Goal: Task Accomplishment & Management: Use online tool/utility

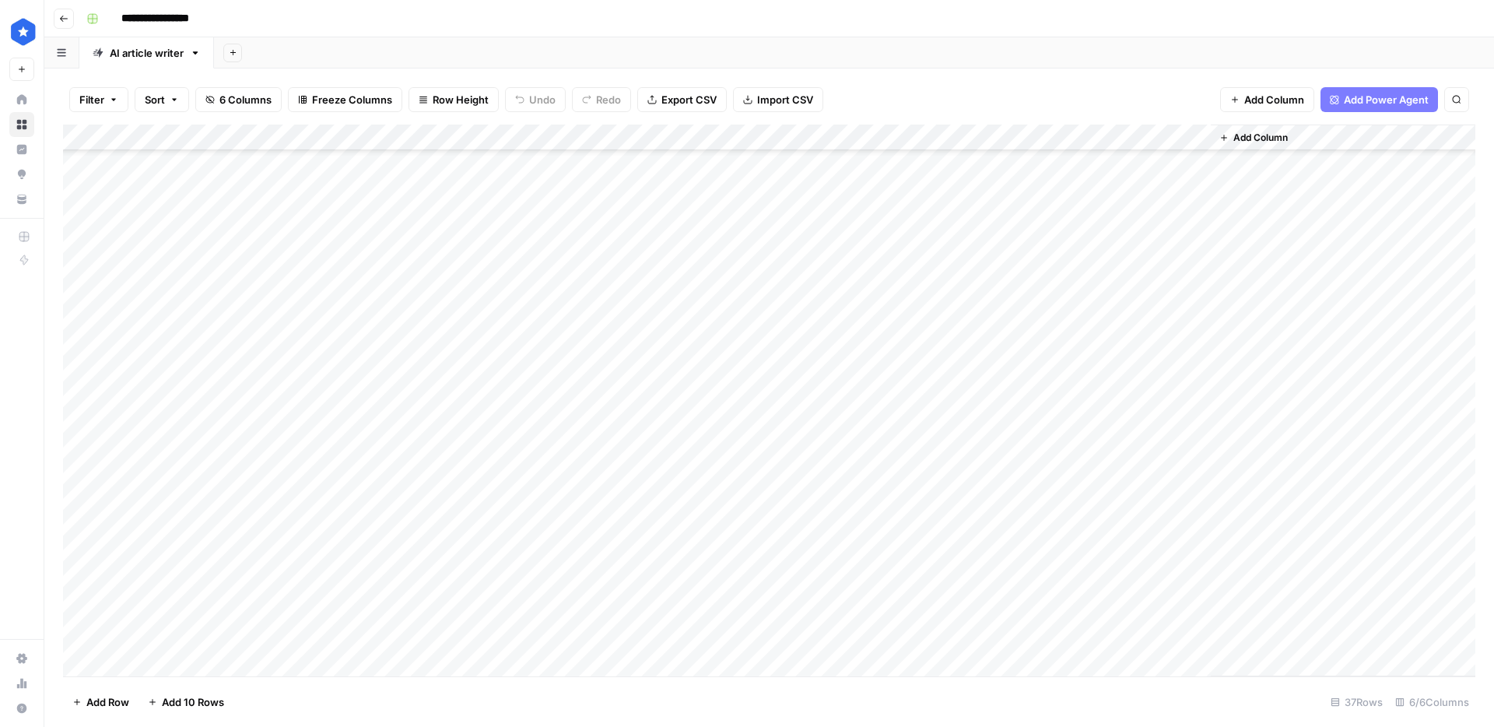
scroll to position [479, 0]
click at [801, 190] on div "Add Column" at bounding box center [769, 401] width 1412 height 552
click at [225, 138] on div "Add Column" at bounding box center [769, 401] width 1412 height 552
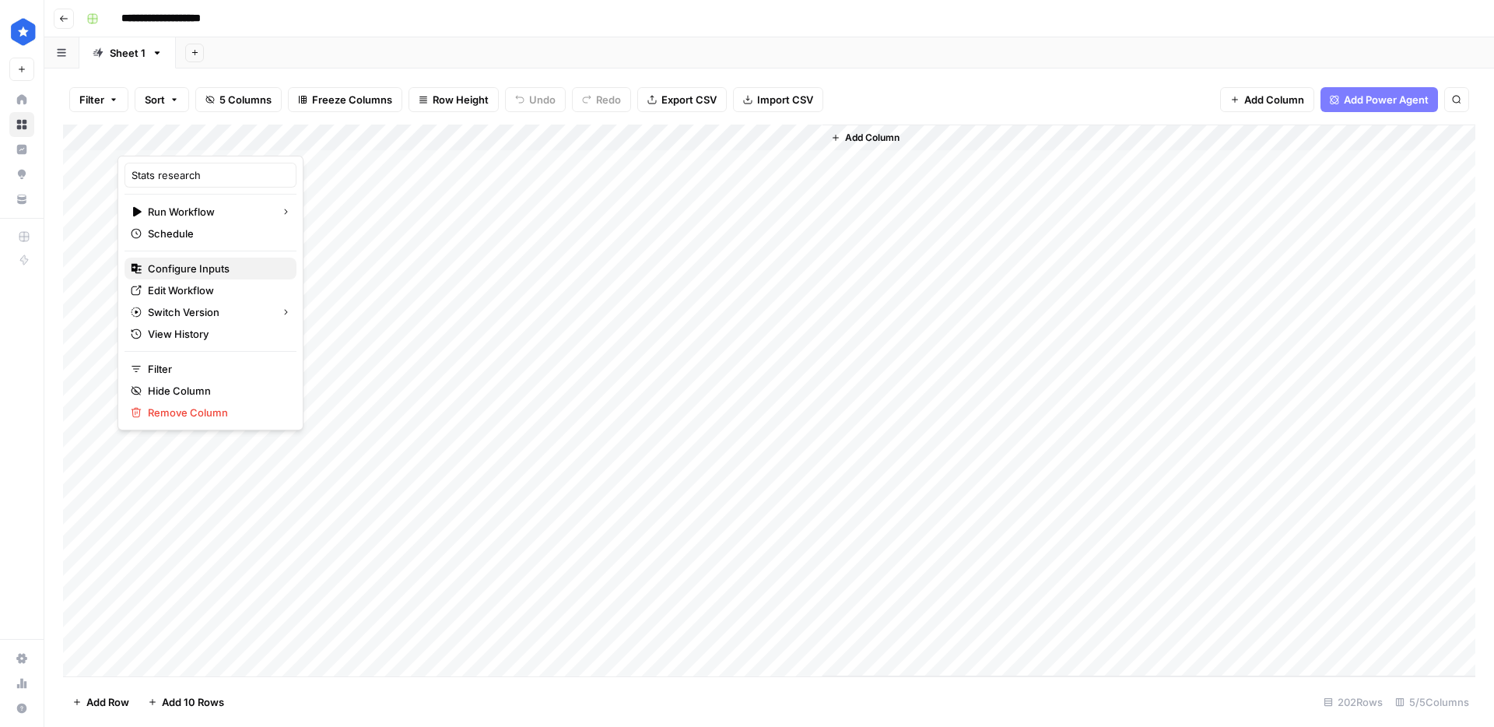
click at [195, 263] on span "Configure Inputs" at bounding box center [216, 269] width 136 height 16
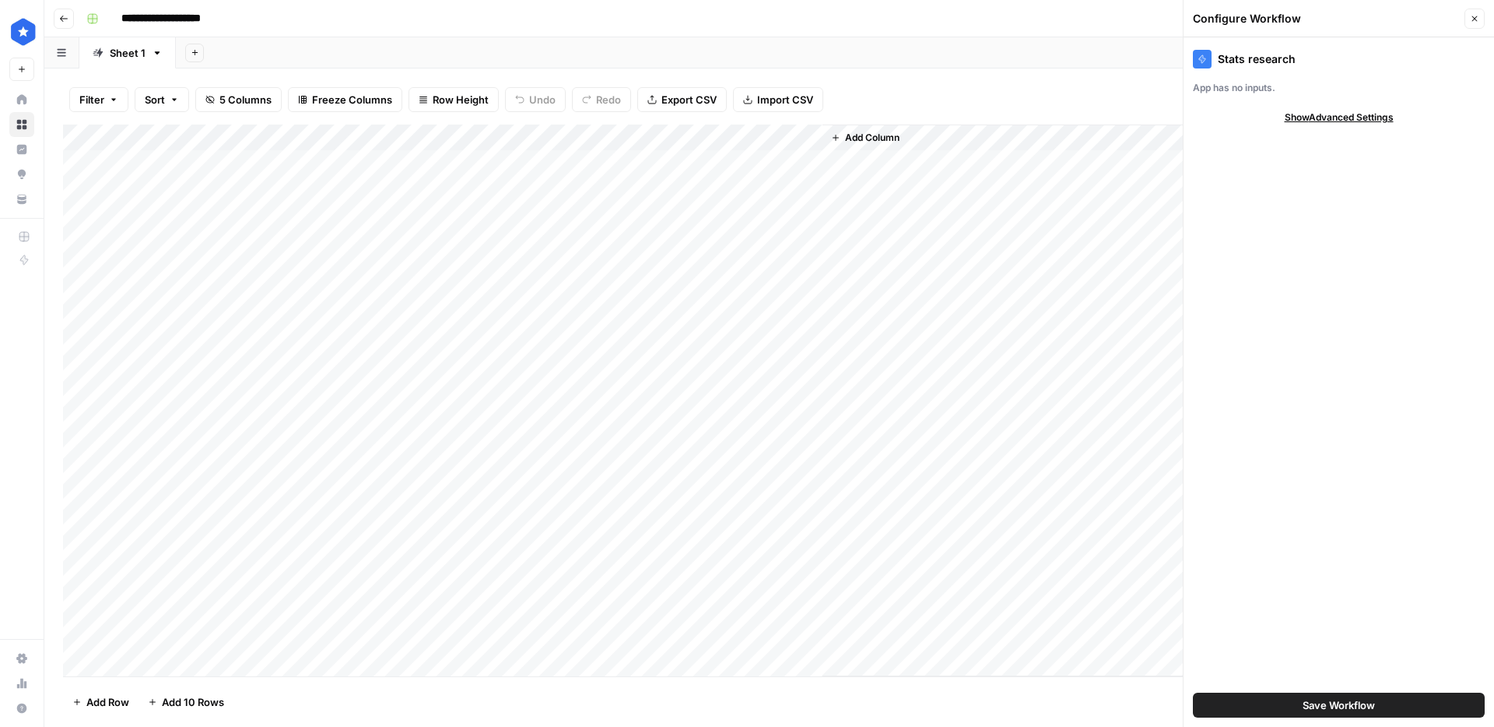
click at [226, 139] on div "Add Column" at bounding box center [769, 401] width 1412 height 552
click at [181, 287] on span "Edit Workflow" at bounding box center [216, 290] width 136 height 16
click at [230, 139] on div "Add Column" at bounding box center [769, 401] width 1412 height 552
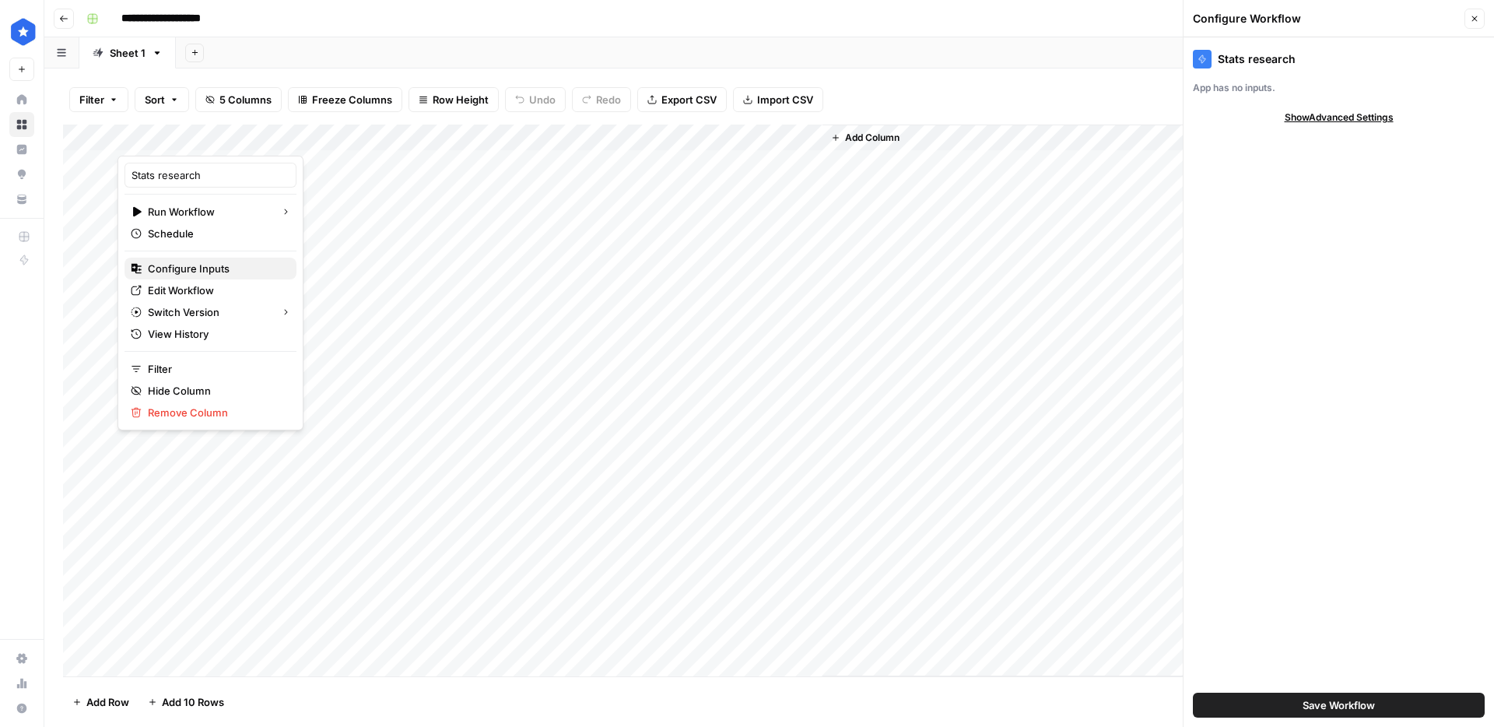
click at [207, 265] on span "Configure Inputs" at bounding box center [216, 269] width 136 height 16
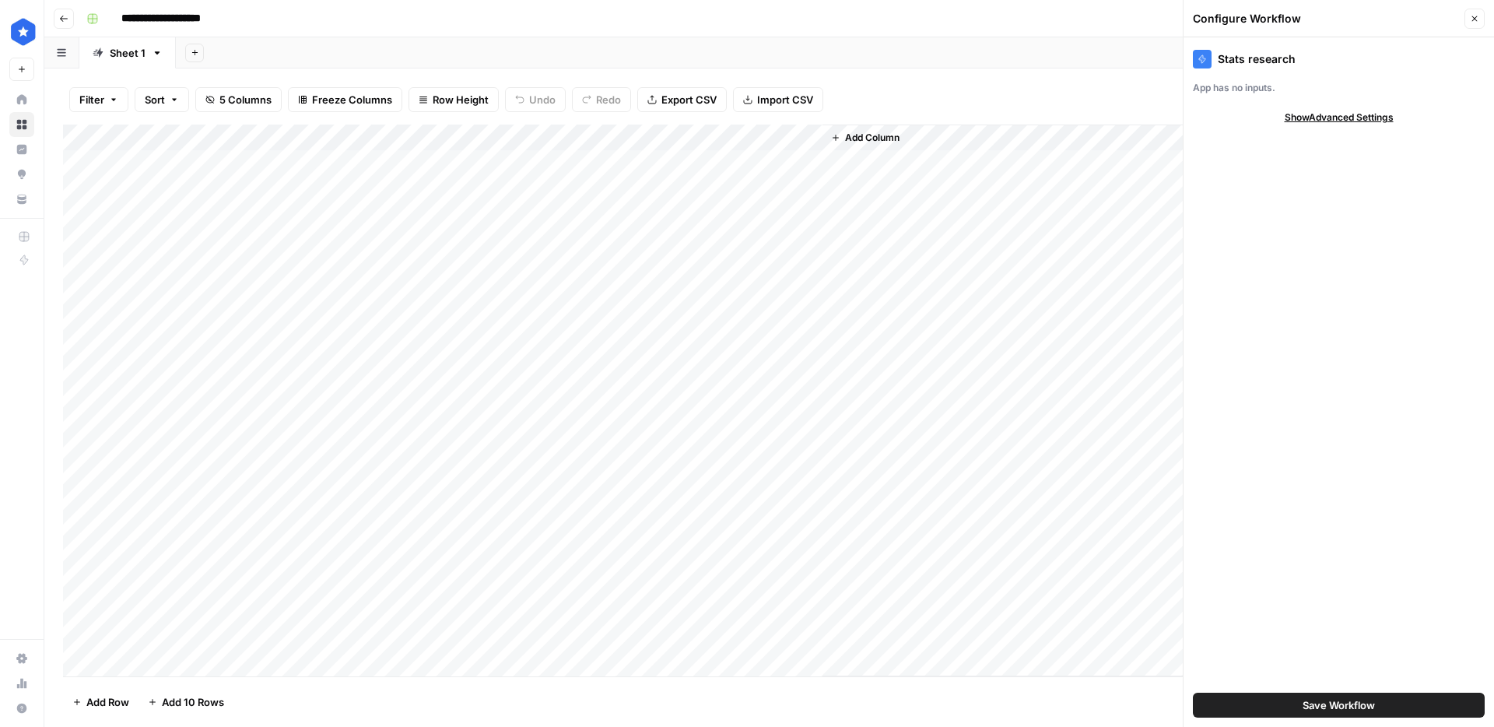
click at [1120, 120] on span "Show Advanced Settings" at bounding box center [1339, 117] width 109 height 14
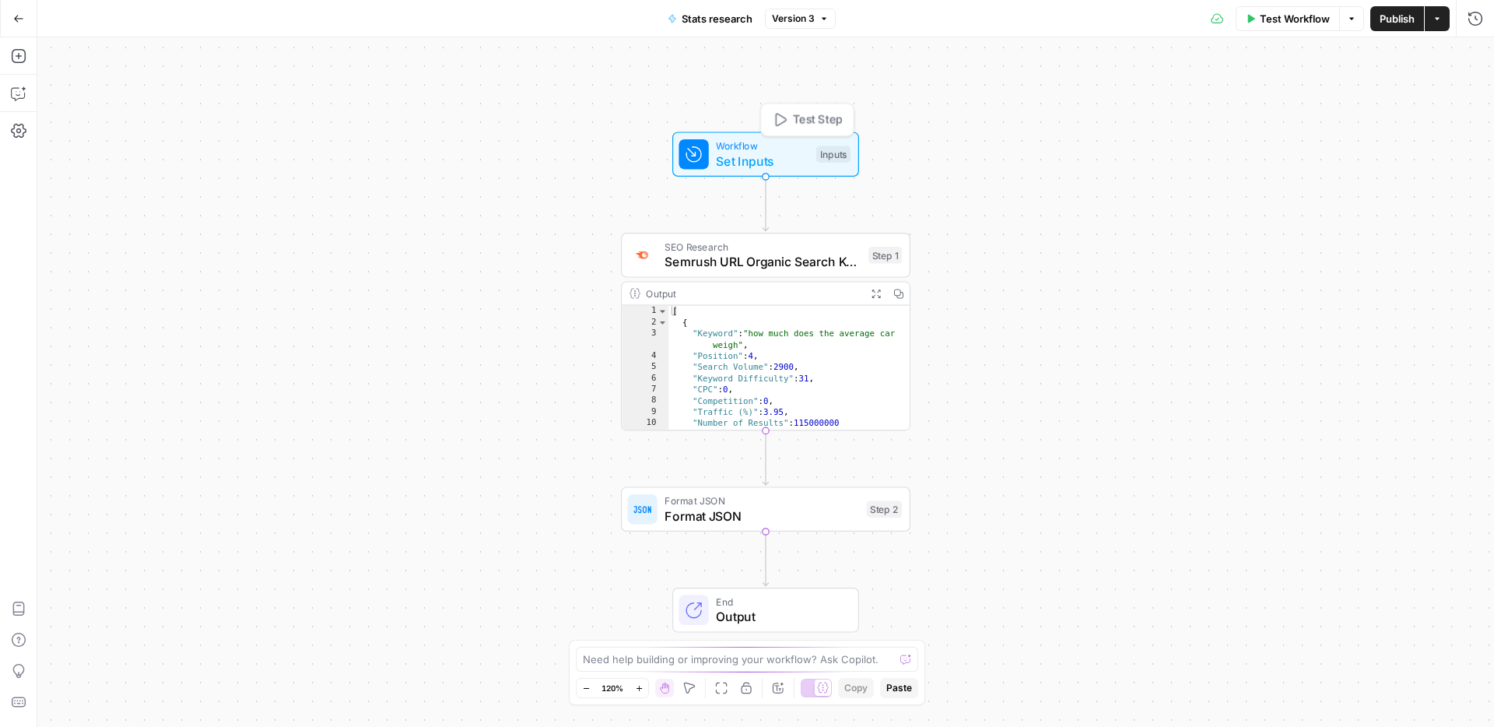
click at [778, 152] on span "Set Inputs" at bounding box center [762, 161] width 93 height 19
click at [768, 157] on span "Set Inputs" at bounding box center [762, 160] width 93 height 19
click at [1285, 108] on button "Add Field" at bounding box center [1333, 105] width 244 height 25
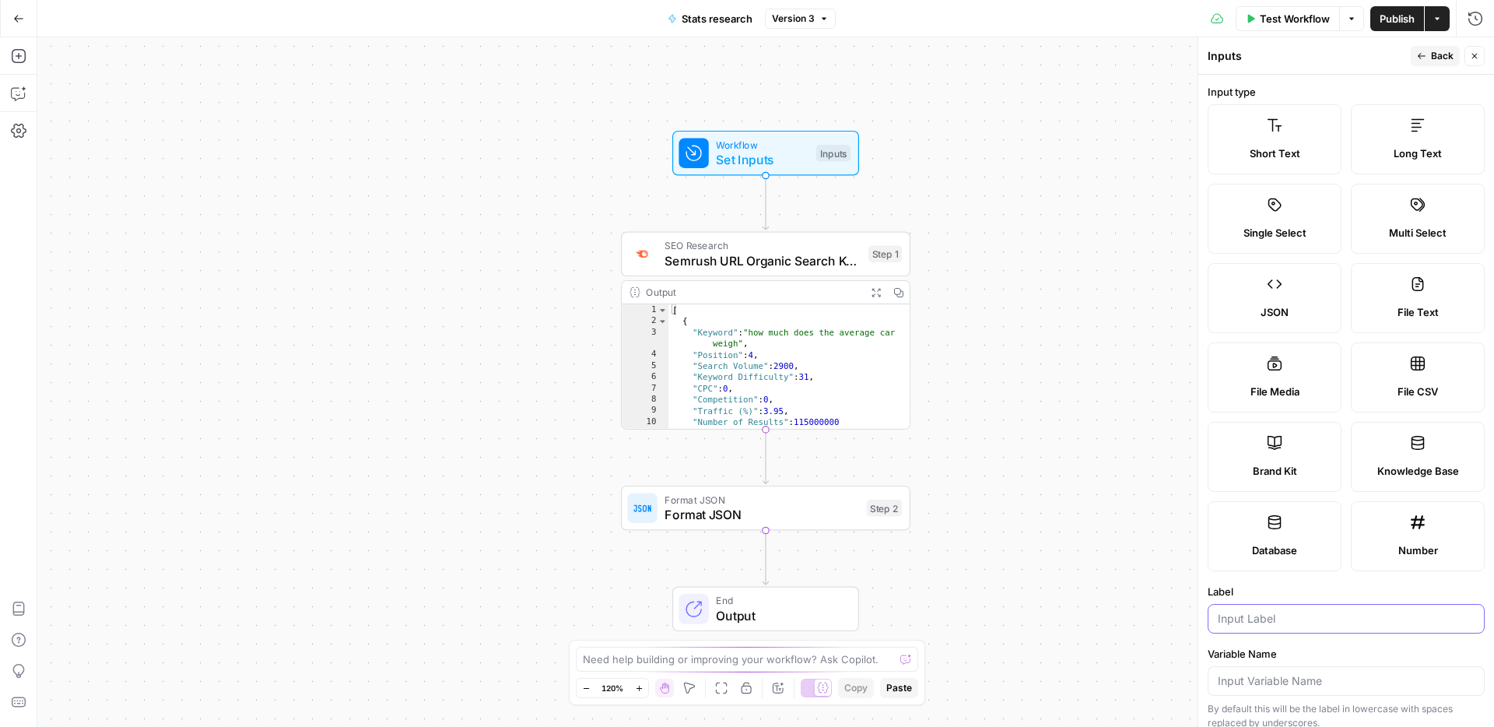
click at [1261, 620] on input "Label" at bounding box center [1346, 619] width 257 height 16
type input "URL"
click at [1422, 52] on icon "button" at bounding box center [1421, 55] width 9 height 9
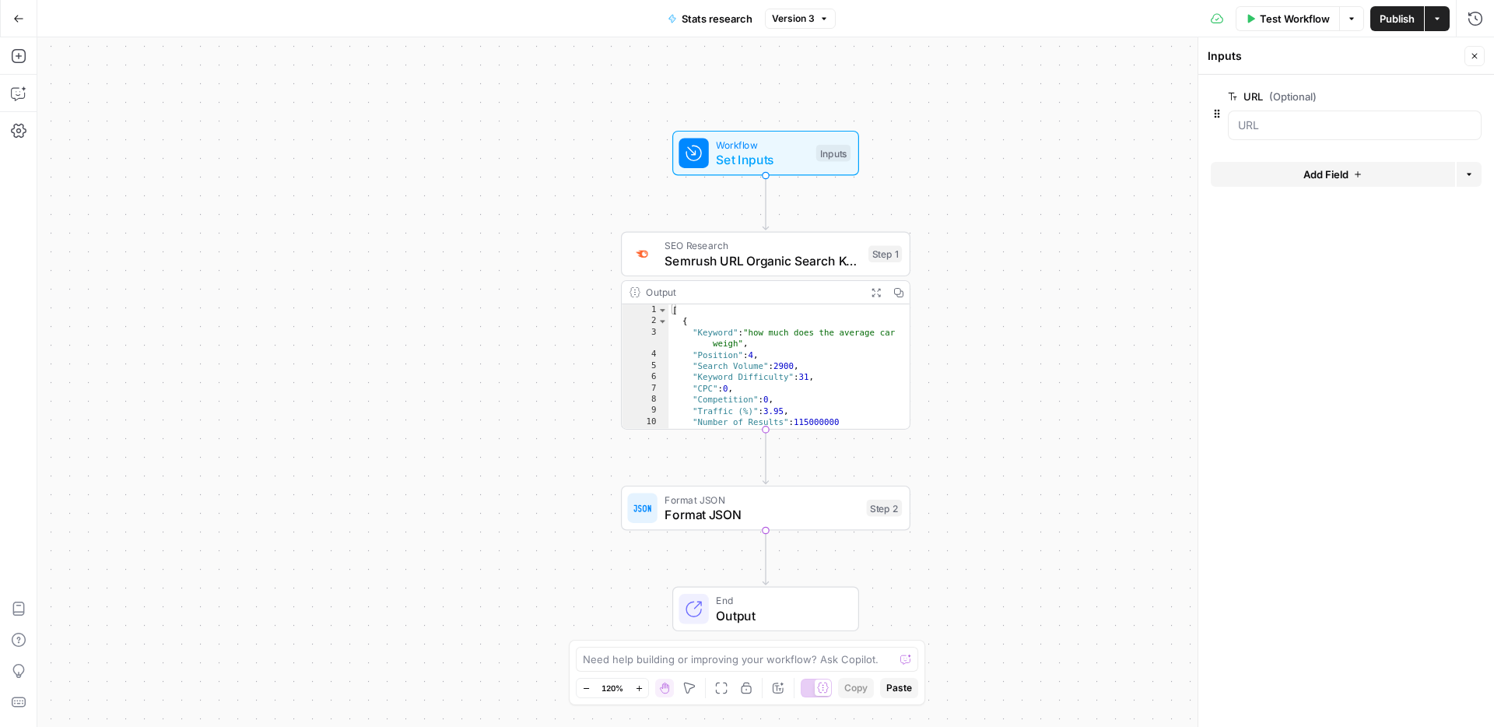
click at [1394, 21] on span "Publish" at bounding box center [1397, 19] width 35 height 16
drag, startPoint x: 761, startPoint y: 257, endPoint x: 773, endPoint y: 257, distance: 12.5
click at [761, 257] on span "Semrush URL Organic Search Keywords" at bounding box center [763, 260] width 196 height 19
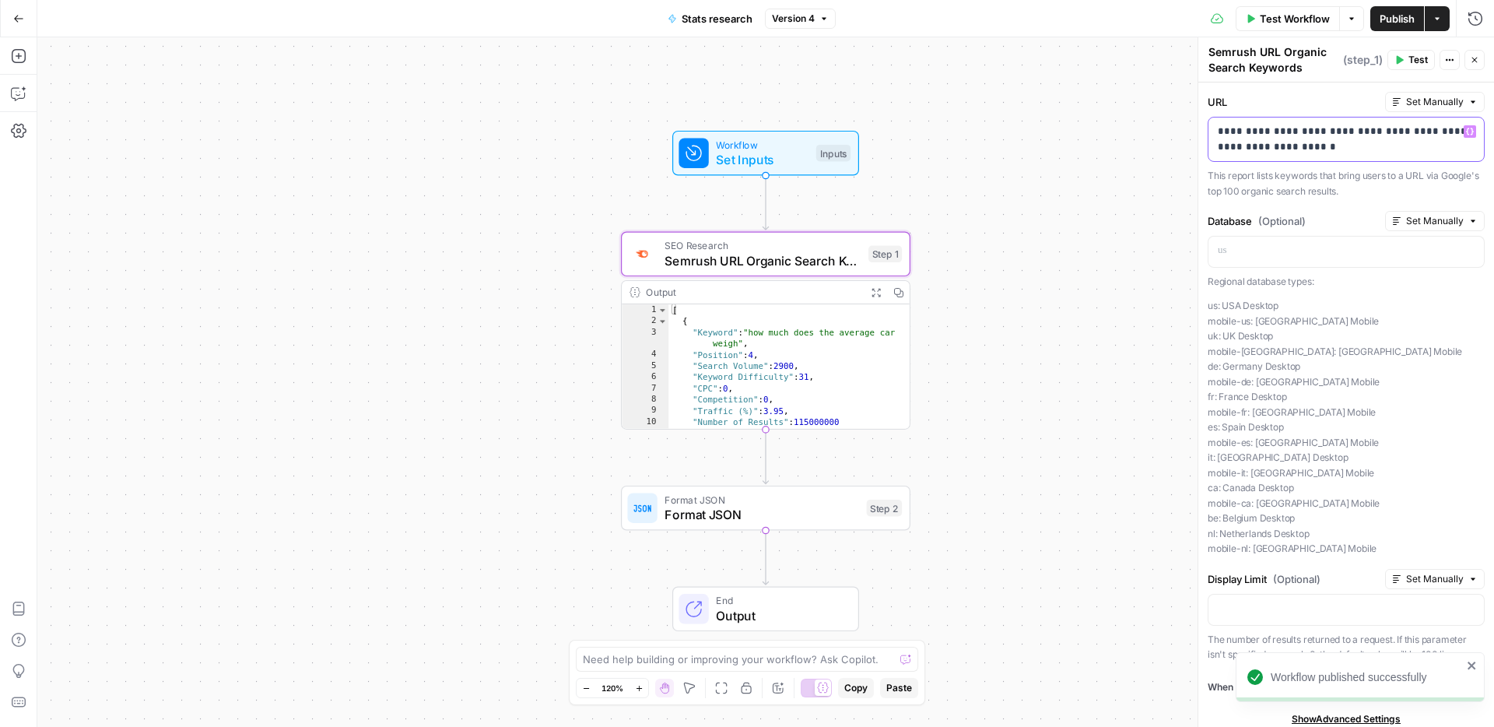
drag, startPoint x: 1240, startPoint y: 126, endPoint x: 1118, endPoint y: 99, distance: 124.4
click at [1117, 99] on body "Workflow published successfully ConsumerAffairs New Home Browse Insights Opport…" at bounding box center [747, 363] width 1494 height 727
click at [1320, 132] on p "**********" at bounding box center [1346, 139] width 257 height 31
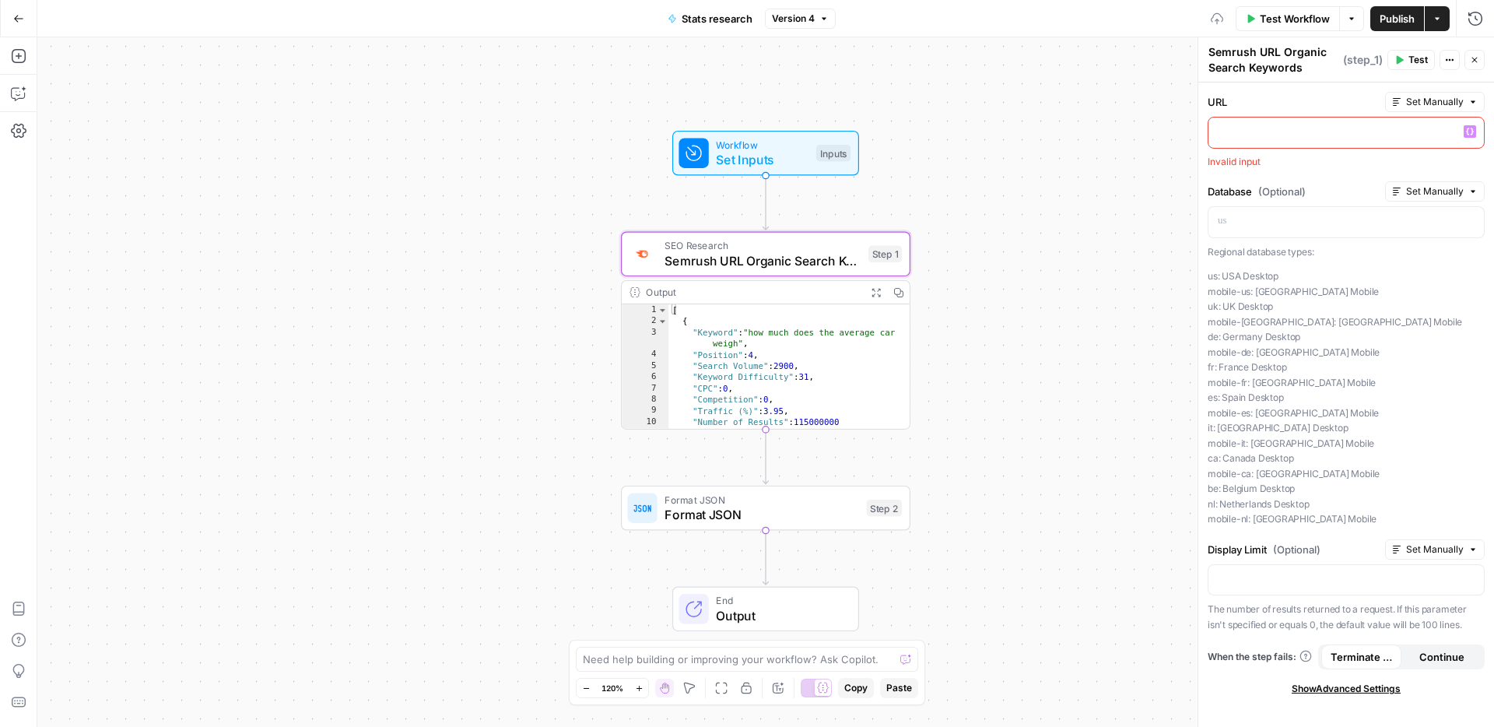
click at [1476, 132] on div "To enrich screen reader interactions, please activate Accessibility in Grammarl…" at bounding box center [1345, 132] width 275 height 30
click at [1475, 133] on button "Variables Menu" at bounding box center [1470, 131] width 12 height 12
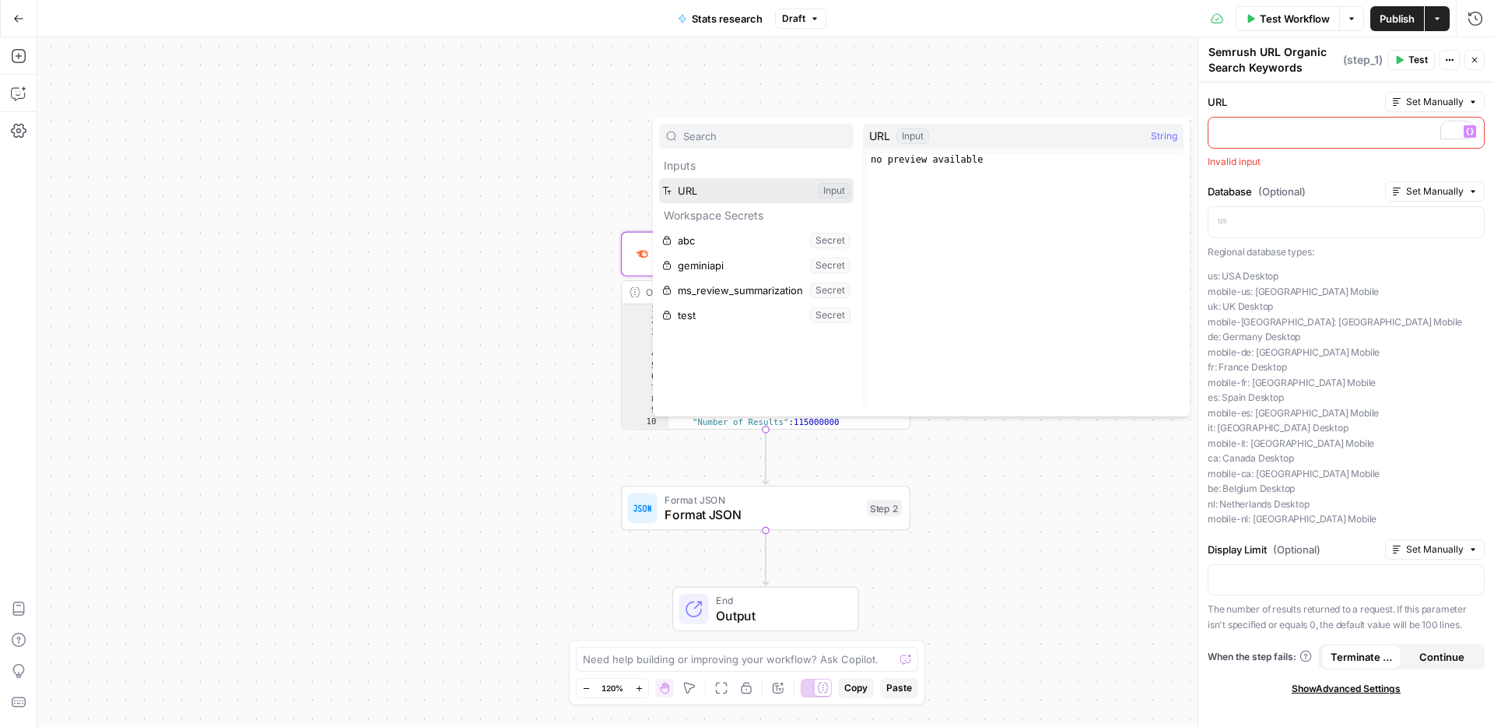
click at [755, 194] on button "Select variable URL" at bounding box center [756, 190] width 195 height 25
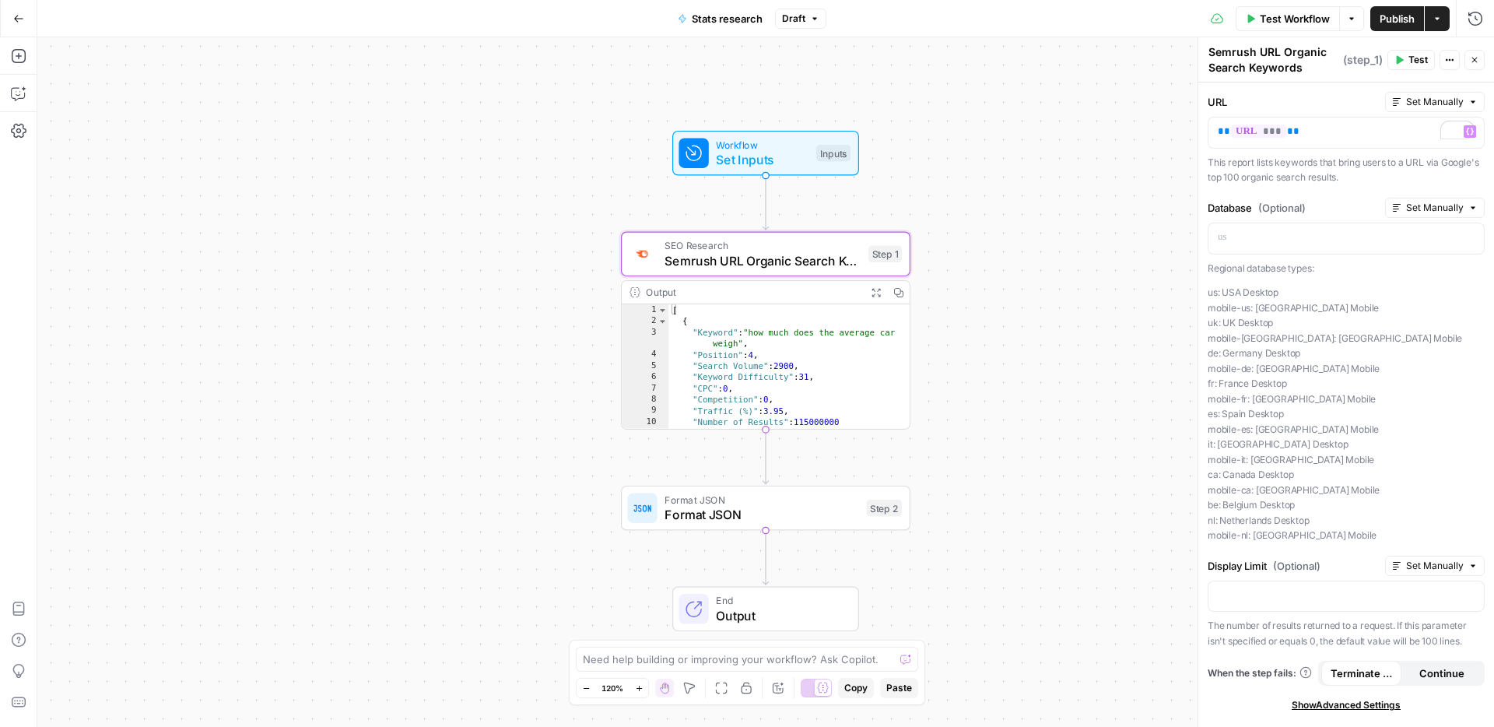
click at [1390, 26] on button "Publish" at bounding box center [1397, 18] width 54 height 25
click at [1294, 581] on div at bounding box center [1345, 596] width 275 height 30
click at [1406, 560] on span "Set Manually" at bounding box center [1435, 566] width 58 height 14
click at [1299, 598] on p "To enrich screen reader interactions, please activate Accessibility in Grammarl…" at bounding box center [1346, 595] width 257 height 16
click at [1385, 26] on button "Publish" at bounding box center [1397, 18] width 54 height 25
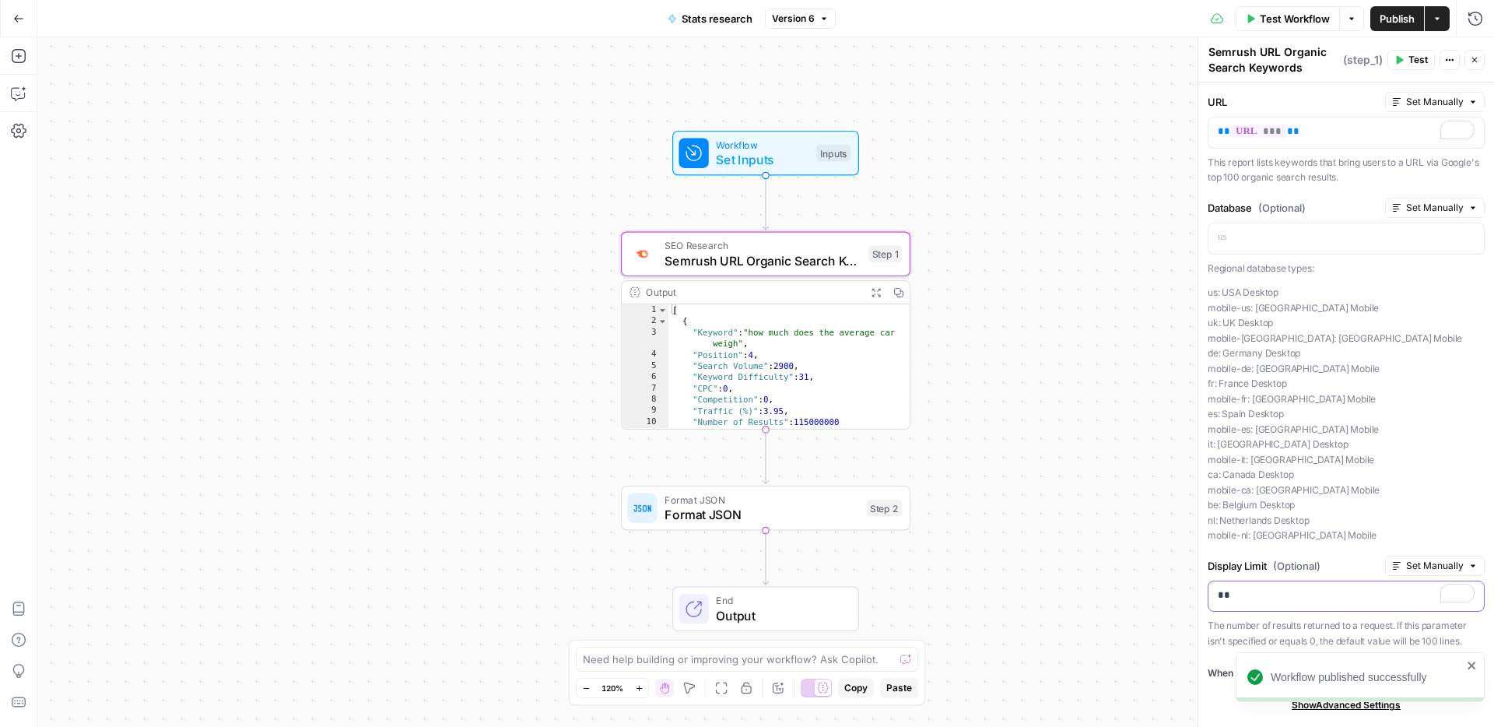
click at [1314, 596] on p "**" at bounding box center [1346, 595] width 257 height 16
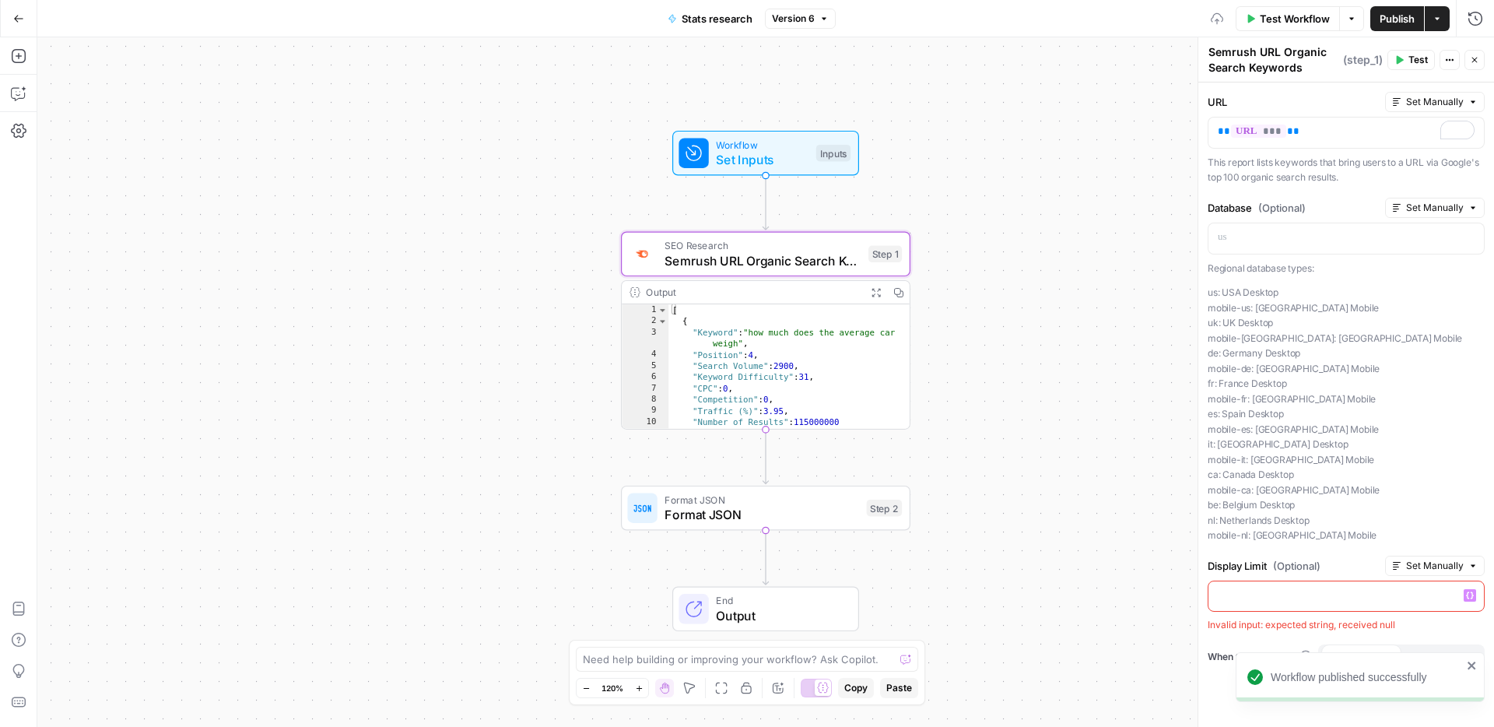
click at [1400, 23] on span "Publish" at bounding box center [1397, 19] width 35 height 16
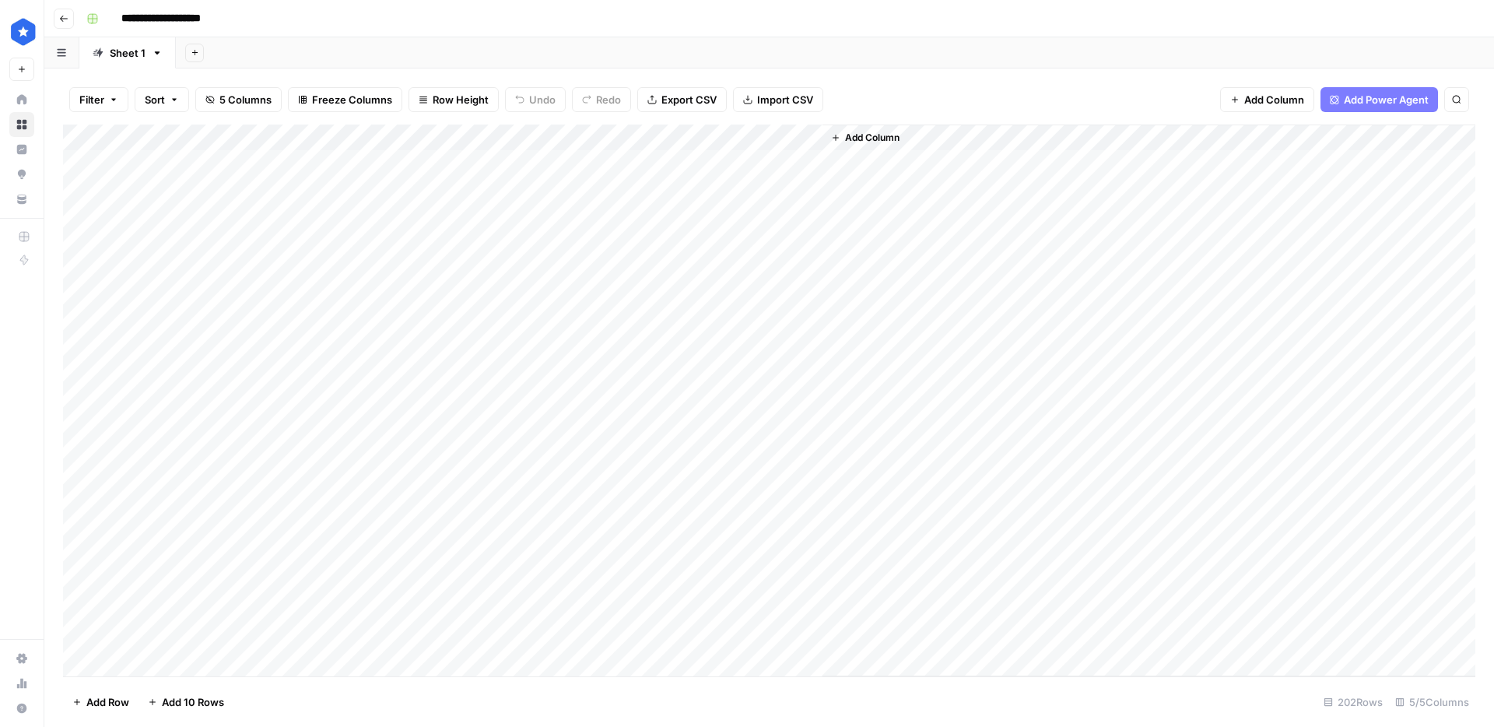
click at [808, 141] on div "Add Column" at bounding box center [769, 401] width 1412 height 552
click at [756, 177] on input "New Column" at bounding box center [775, 175] width 158 height 16
type input "URL"
click at [230, 140] on div "Add Column" at bounding box center [769, 401] width 1412 height 552
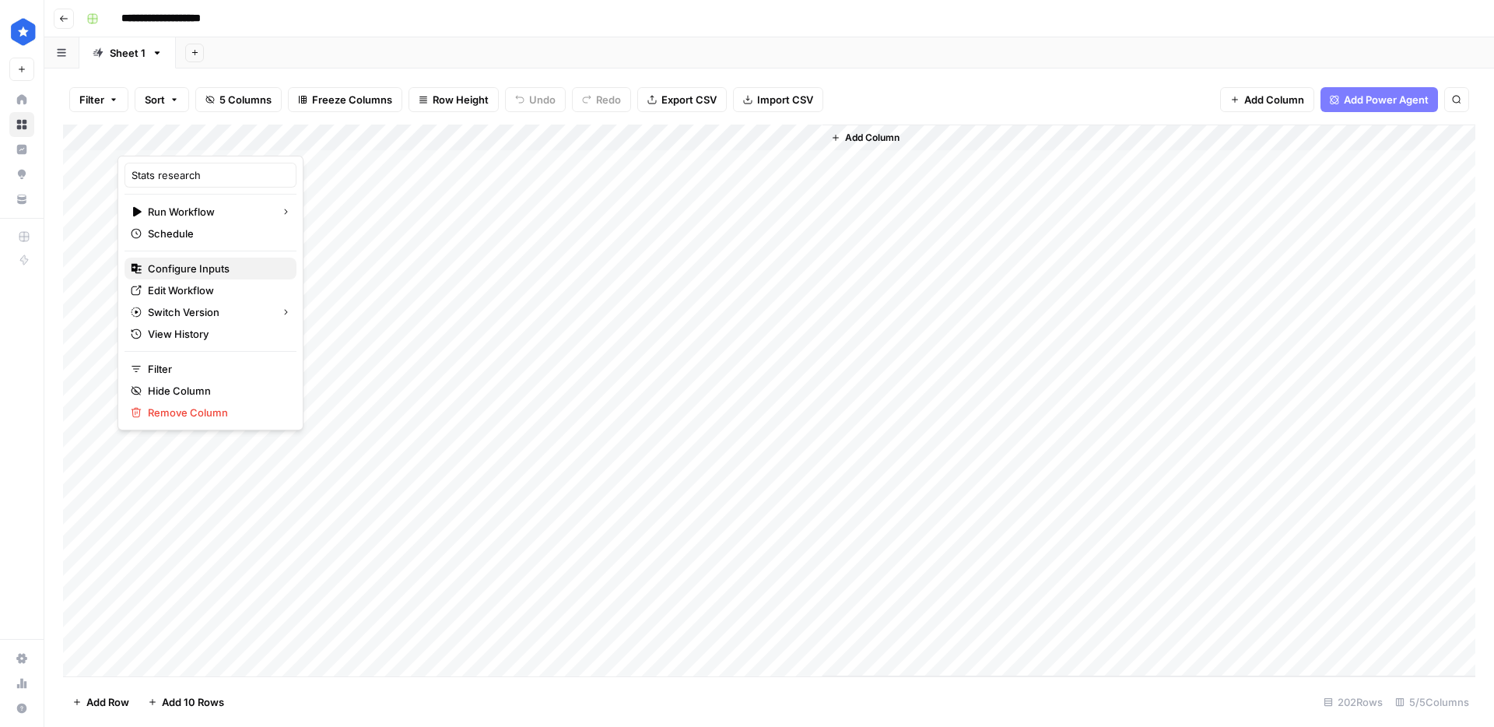
click at [202, 272] on span "Configure Inputs" at bounding box center [216, 269] width 136 height 16
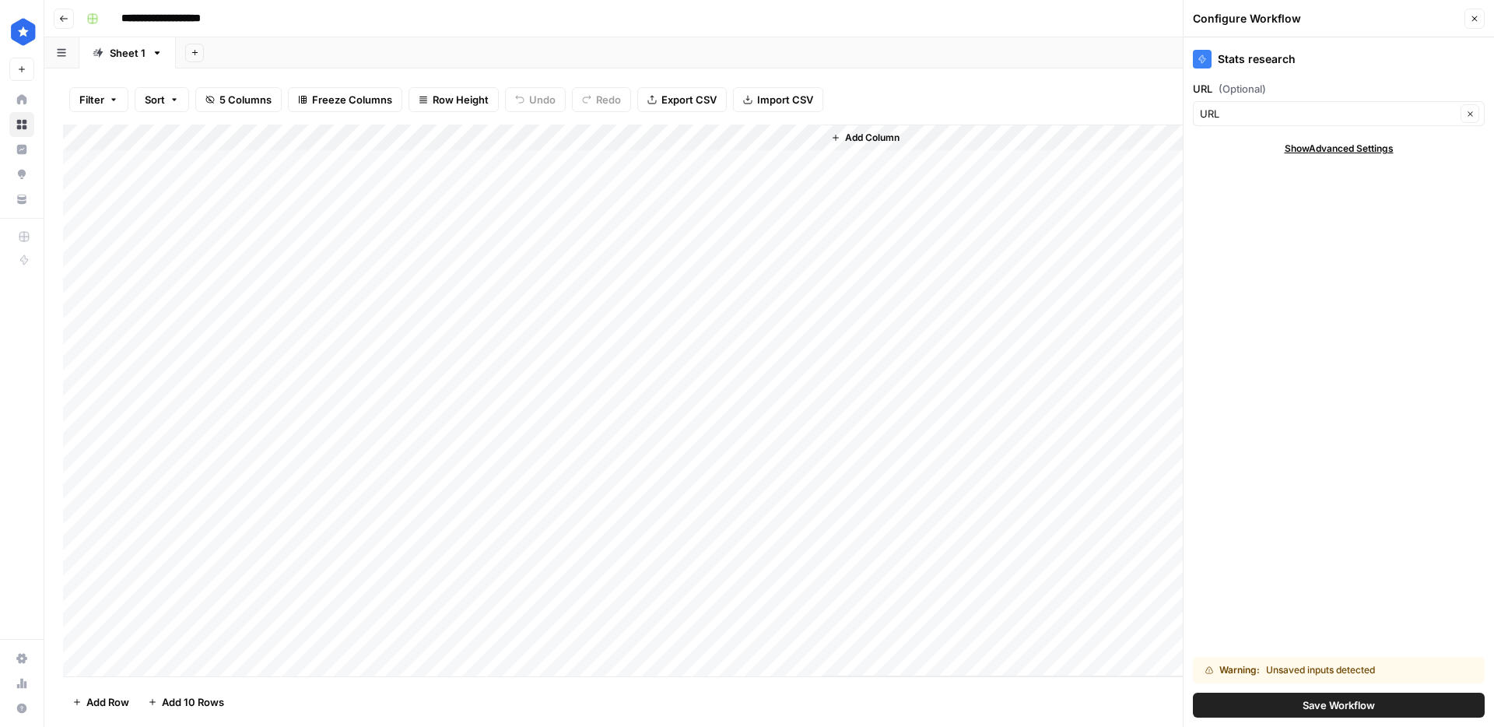
click at [1290, 707] on button "Save Workflow" at bounding box center [1339, 705] width 292 height 25
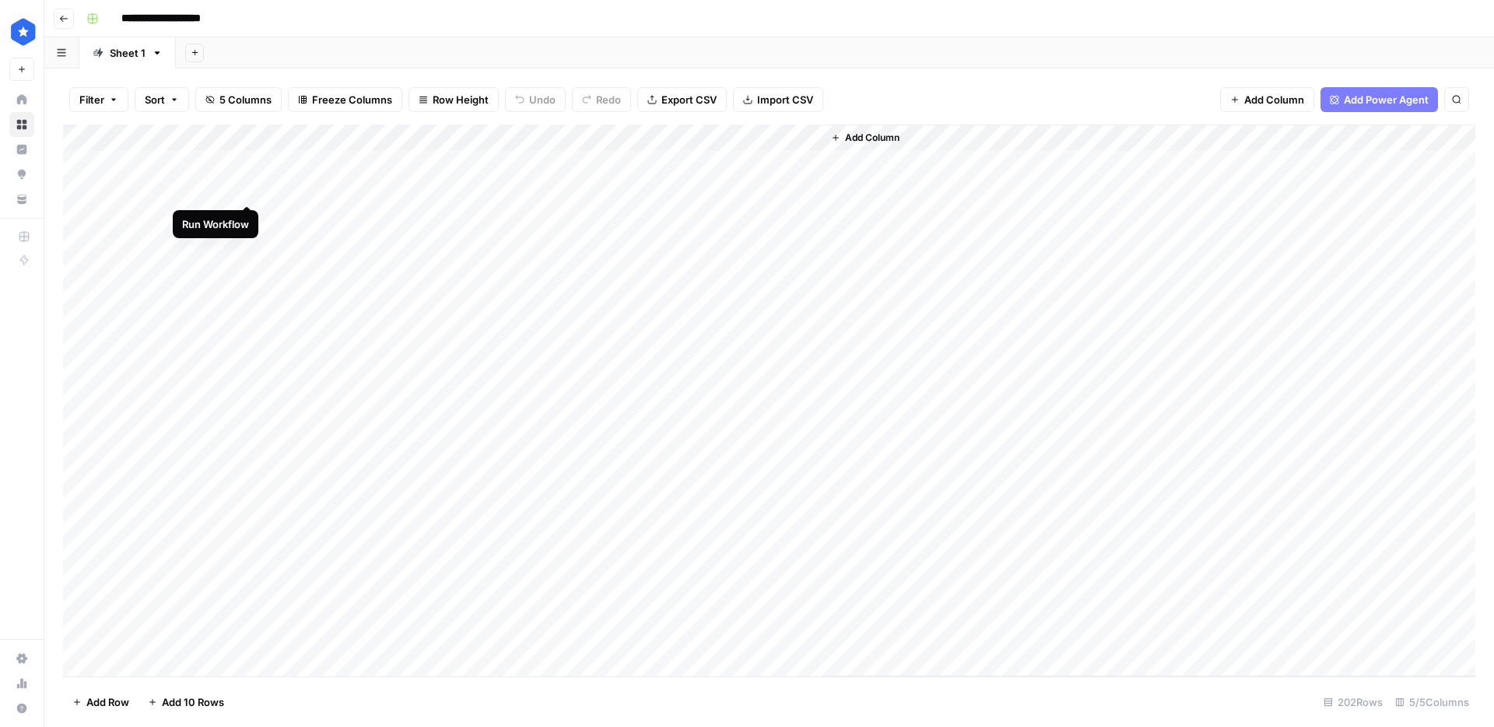
click at [242, 188] on div "Add Column" at bounding box center [769, 401] width 1412 height 552
click at [594, 192] on div "Add Column" at bounding box center [769, 401] width 1412 height 552
click at [594, 220] on div "Add Column" at bounding box center [769, 401] width 1412 height 552
click at [794, 141] on div "Add Column" at bounding box center [769, 401] width 1412 height 552
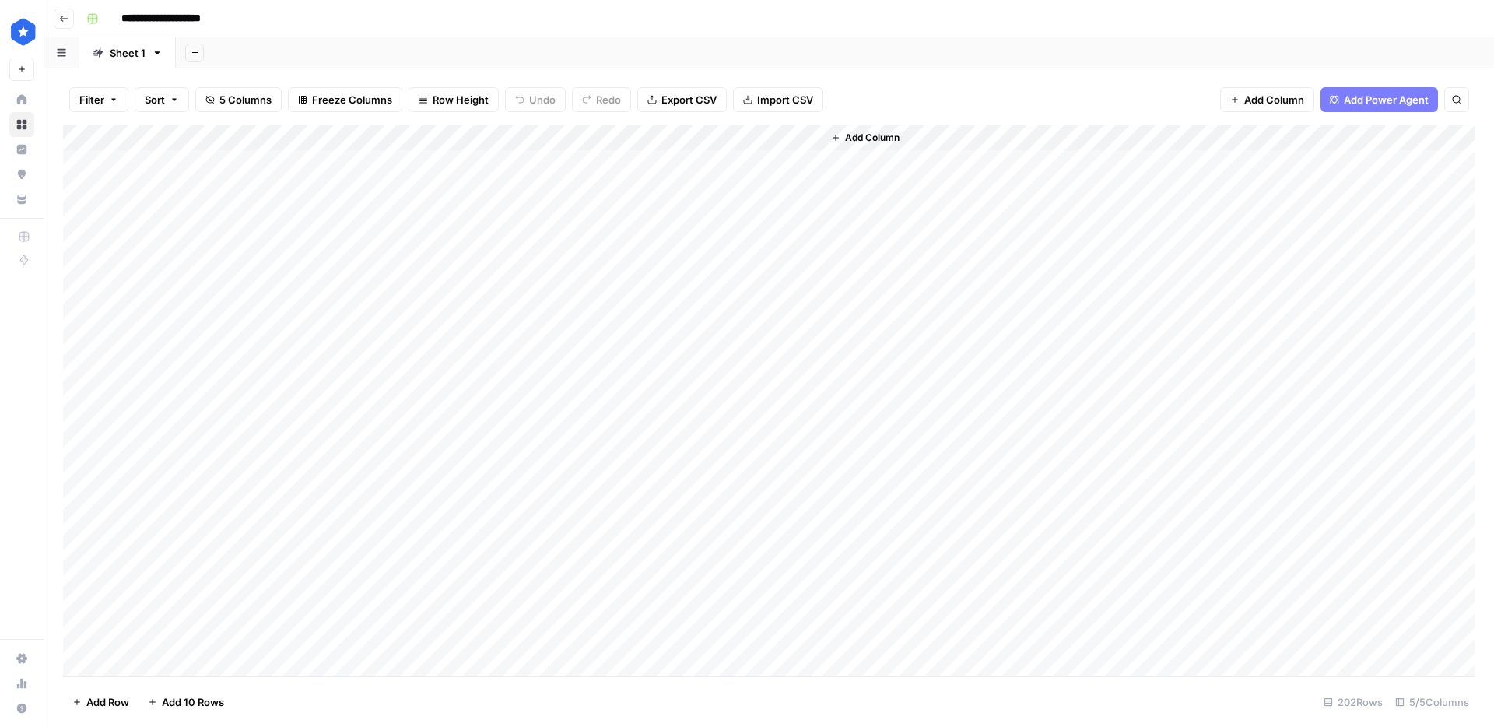
click at [650, 216] on div "Add Column" at bounding box center [769, 401] width 1412 height 552
drag, startPoint x: 145, startPoint y: 140, endPoint x: 167, endPoint y: 147, distance: 23.6
click at [167, 147] on div "Add Column" at bounding box center [769, 401] width 1412 height 552
click at [566, 191] on div "Add Column" at bounding box center [769, 401] width 1412 height 552
click at [228, 189] on div "Add Column" at bounding box center [769, 401] width 1412 height 552
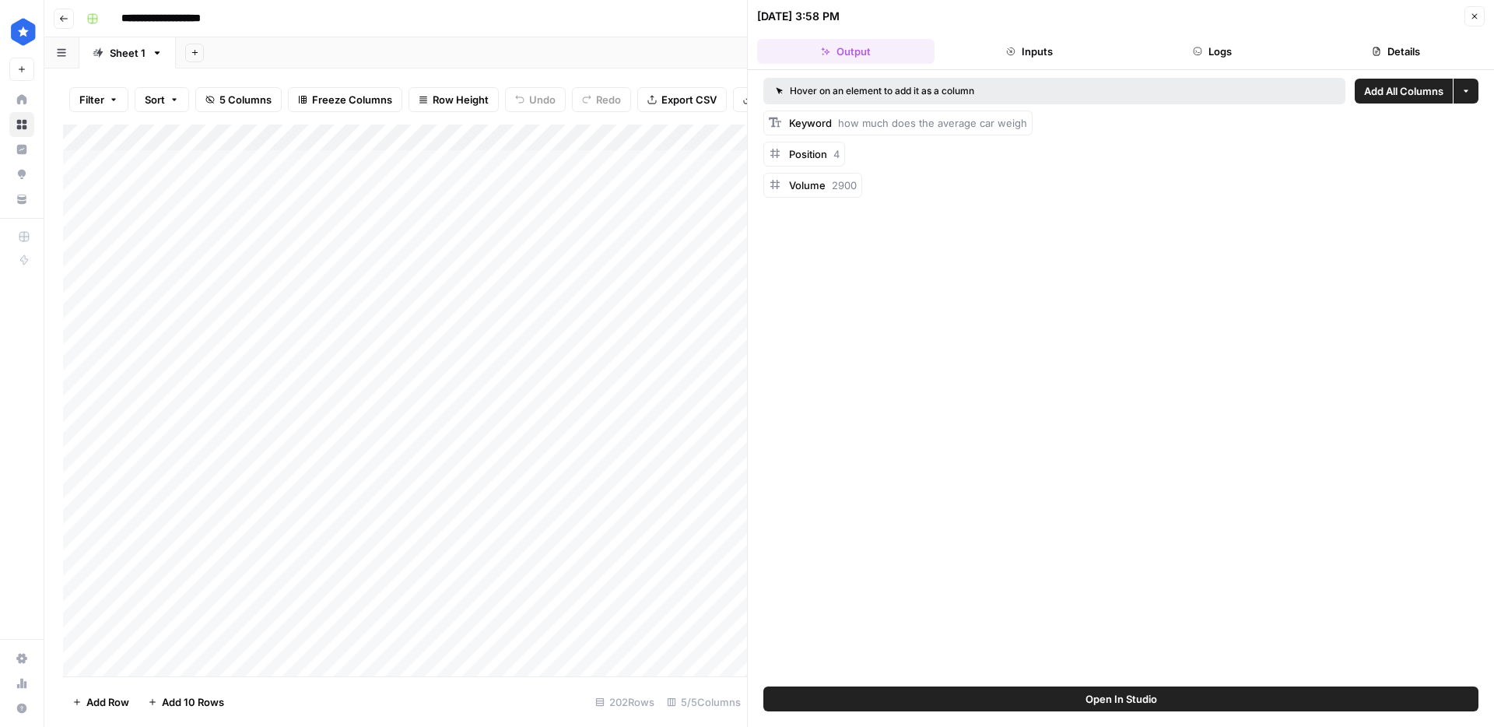
click at [1047, 47] on button "Inputs" at bounding box center [1029, 51] width 177 height 25
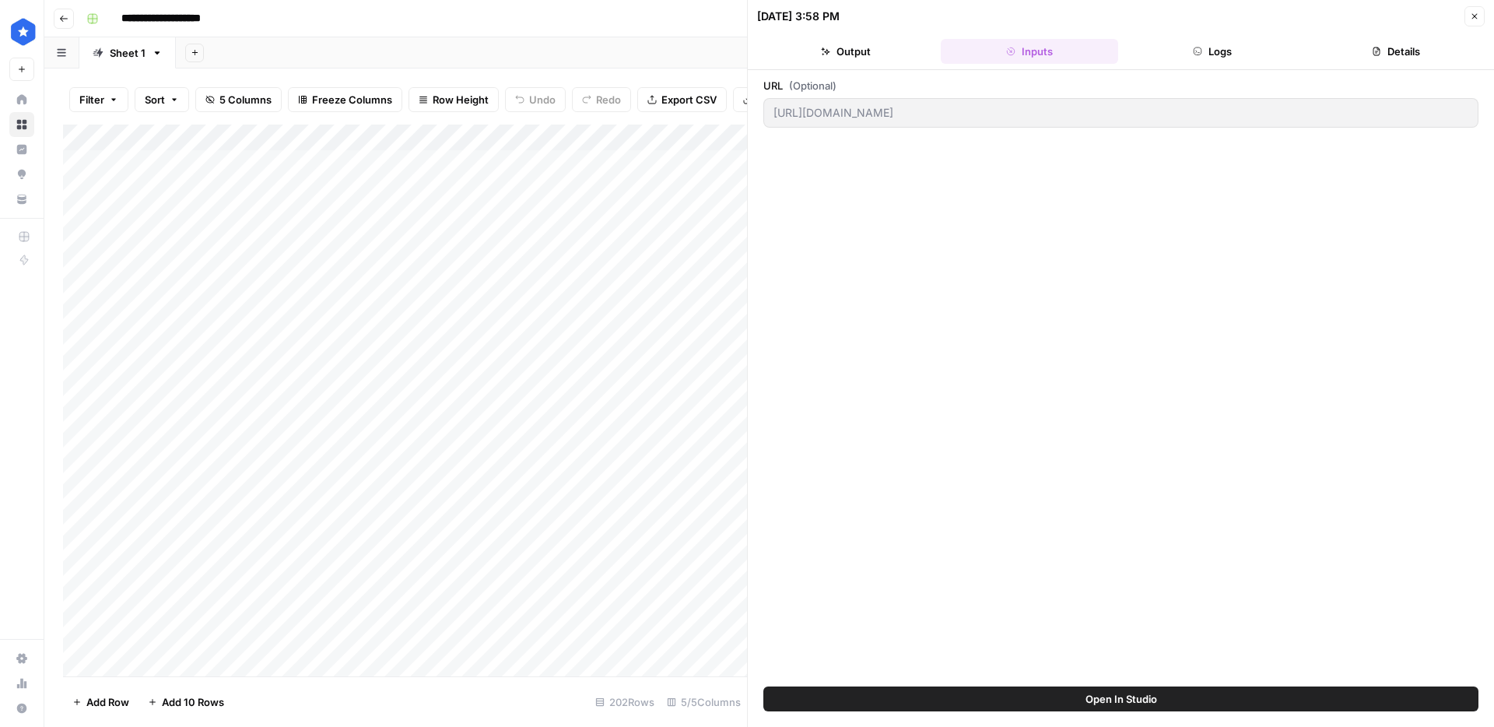
click at [1188, 51] on button "Logs" at bounding box center [1212, 51] width 177 height 25
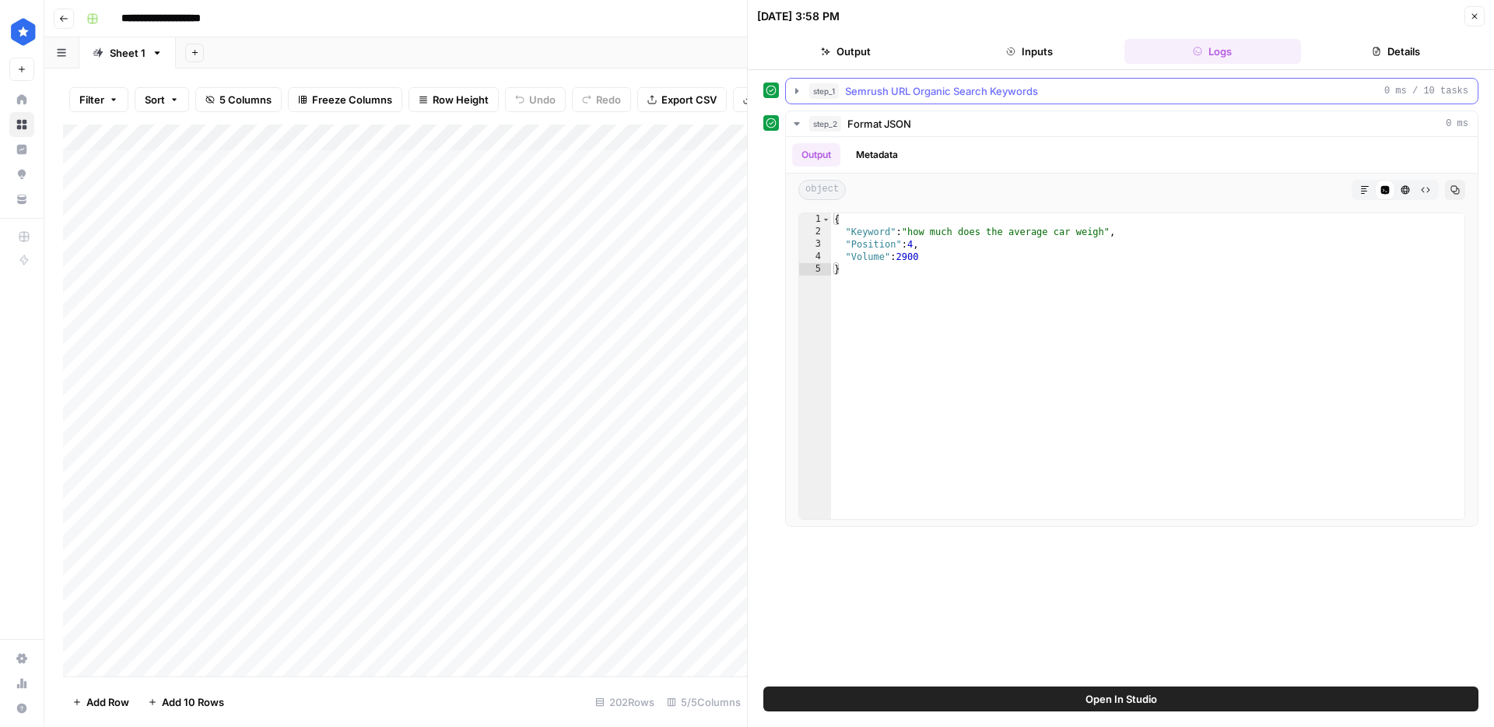
click at [986, 96] on span "Semrush URL Organic Search Keywords" at bounding box center [941, 91] width 193 height 16
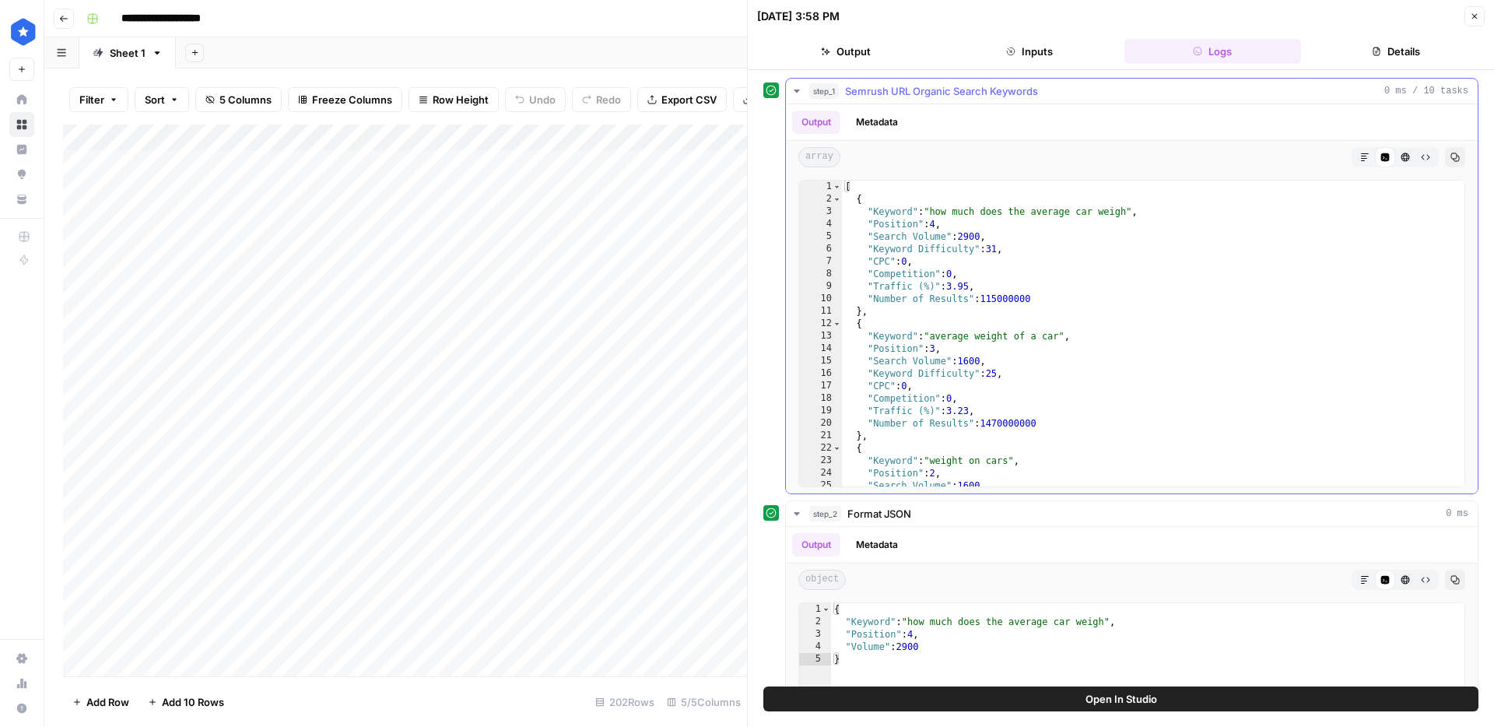
click at [986, 96] on span "Semrush URL Organic Search Keywords" at bounding box center [941, 91] width 193 height 16
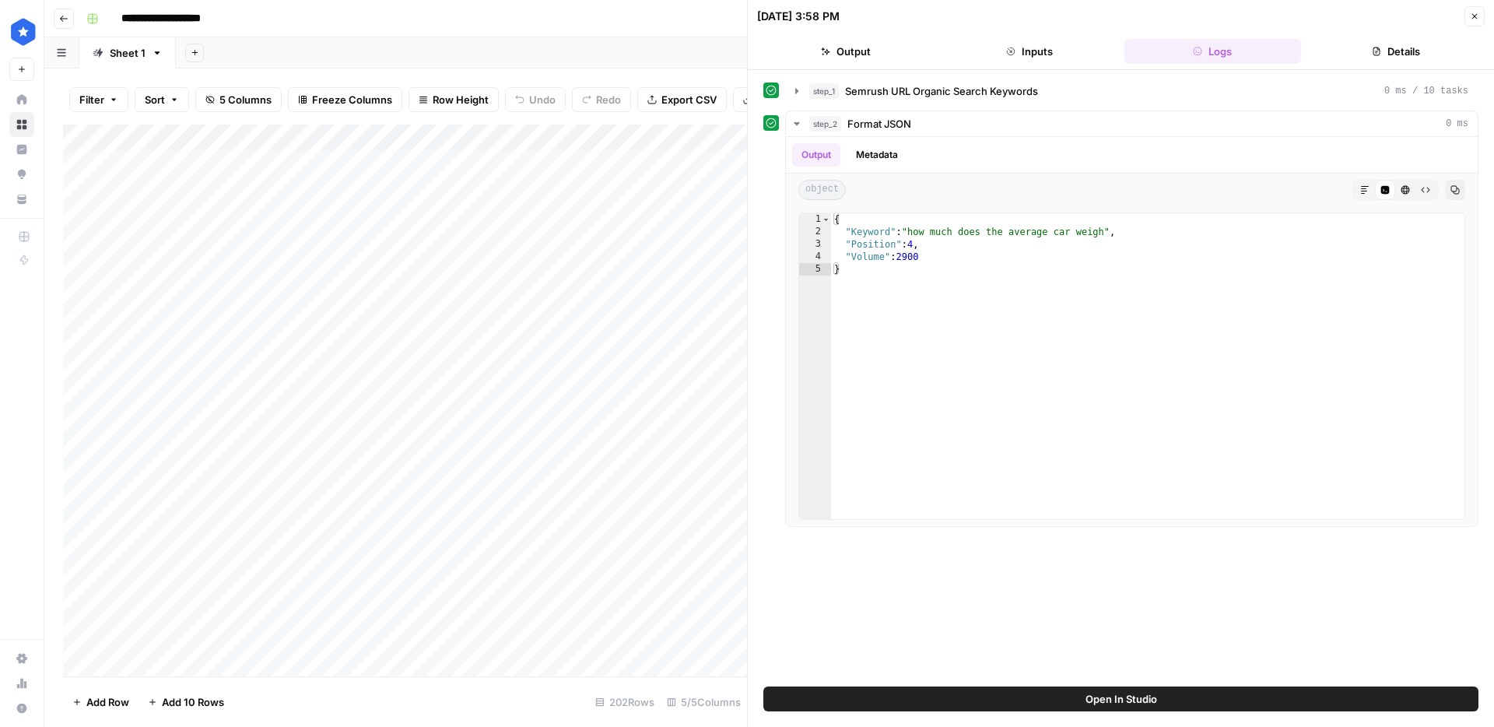
click at [1015, 41] on button "Inputs" at bounding box center [1029, 51] width 177 height 25
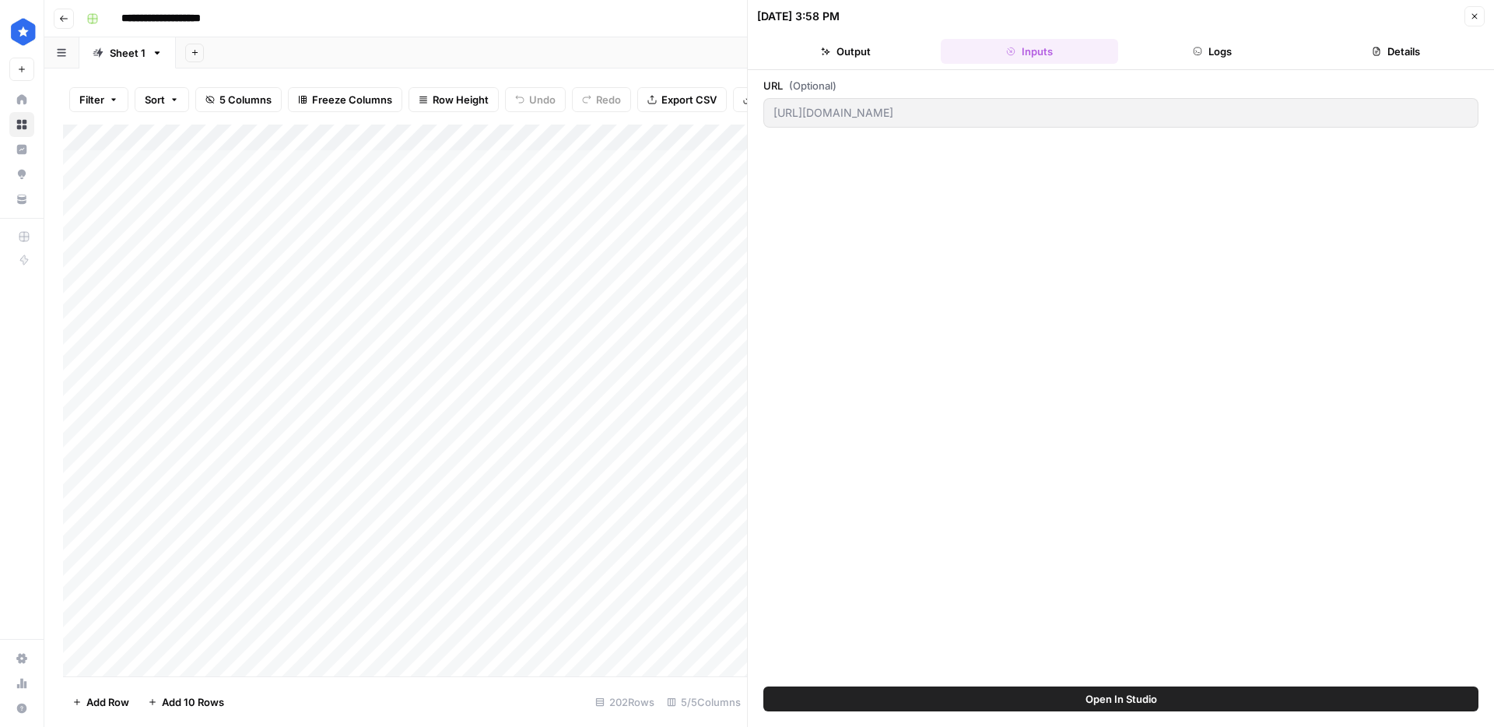
click at [1015, 41] on button "Inputs" at bounding box center [1029, 51] width 177 height 25
click at [241, 186] on div "Add Column" at bounding box center [405, 401] width 684 height 552
click at [244, 191] on div "Add Column" at bounding box center [405, 401] width 684 height 552
drag, startPoint x: 1472, startPoint y: 13, endPoint x: 970, endPoint y: 133, distance: 516.0
click at [1472, 13] on icon "button" at bounding box center [1474, 16] width 9 height 9
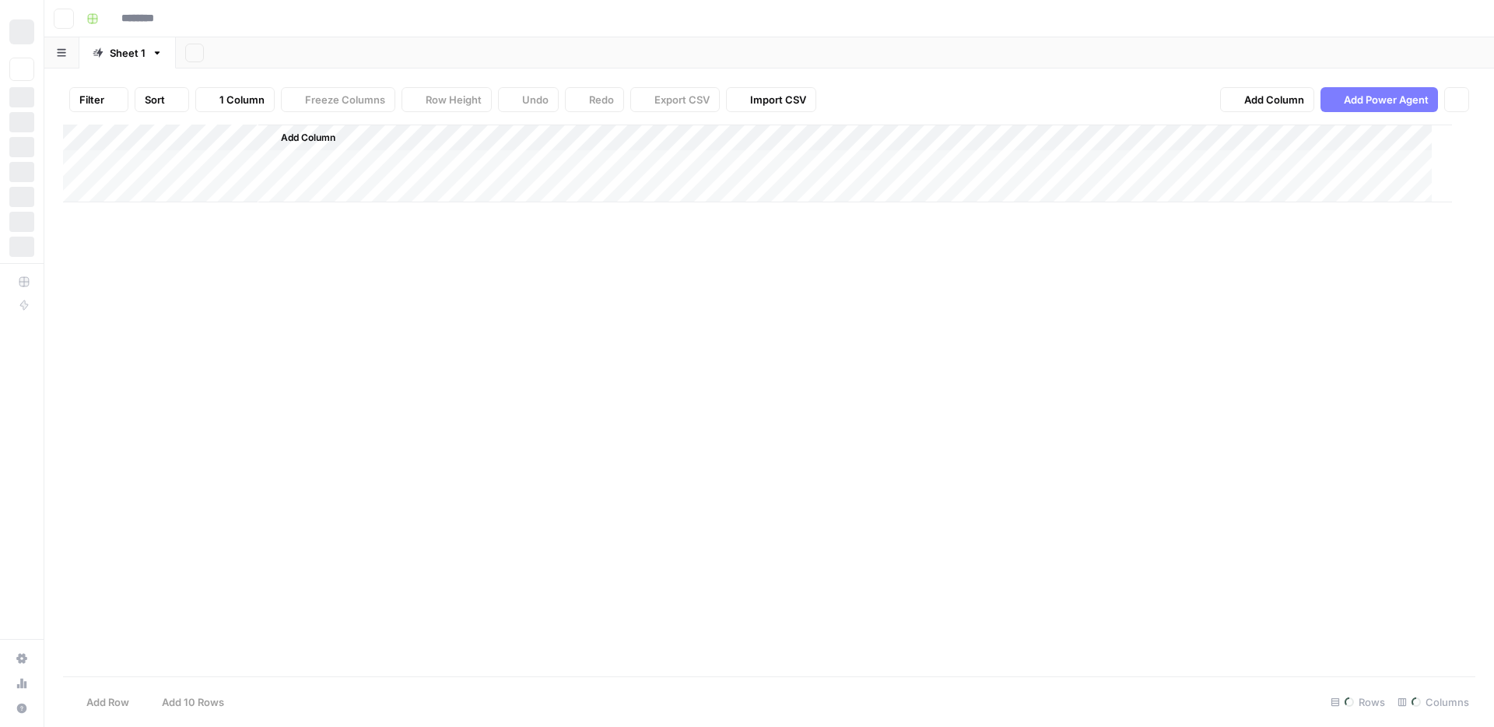
type input "**********"
click at [633, 218] on div "Add Column" at bounding box center [769, 401] width 1412 height 552
click at [307, 220] on div "Add Column" at bounding box center [769, 401] width 1412 height 552
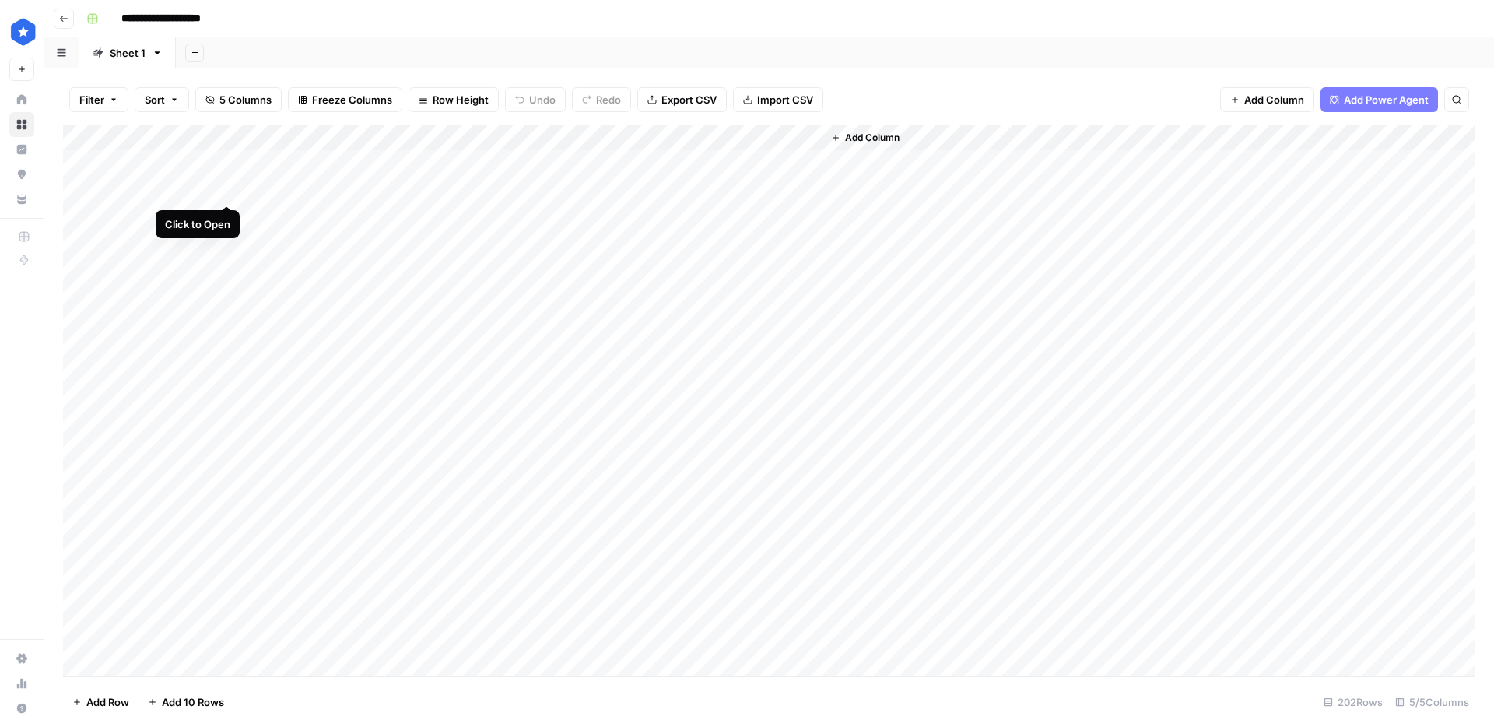
click at [226, 190] on div "Add Column" at bounding box center [769, 401] width 1412 height 552
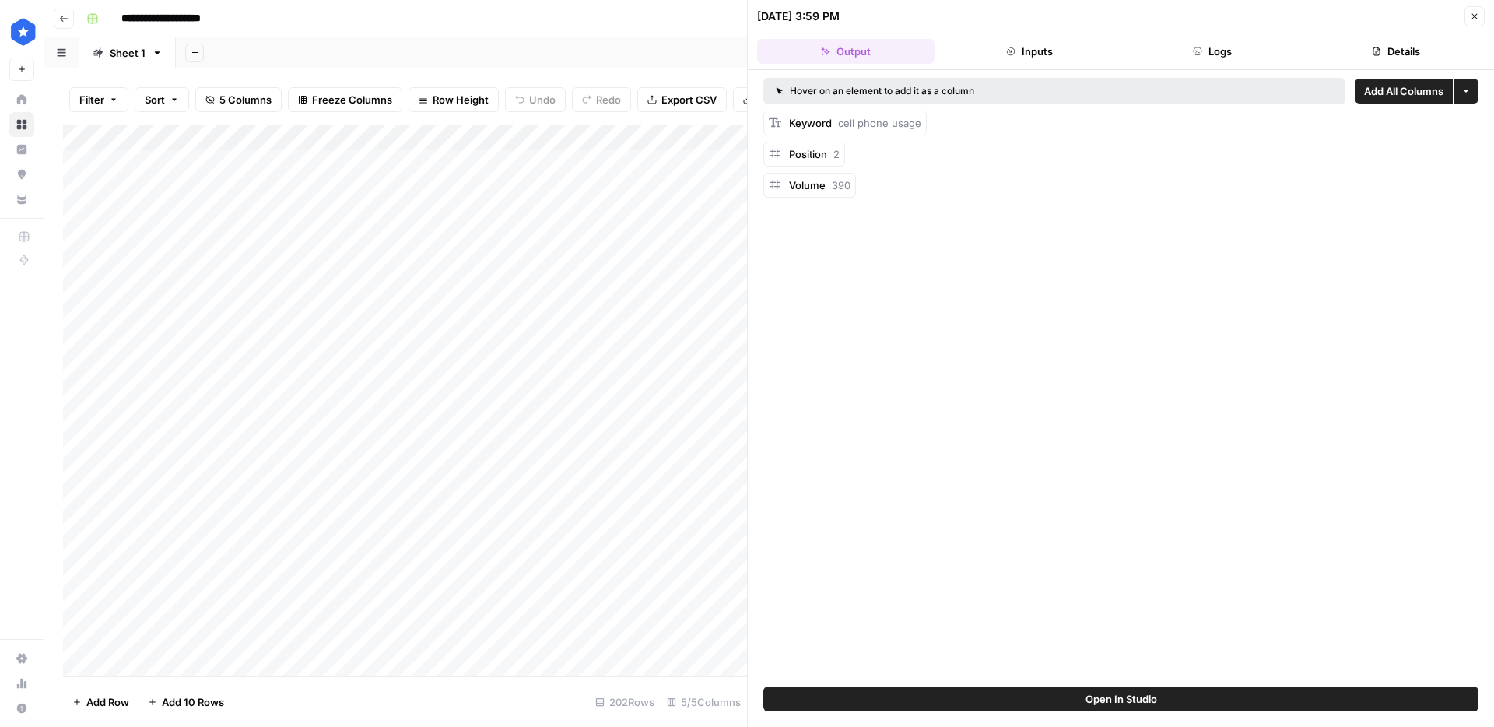
click at [1398, 48] on button "Details" at bounding box center [1395, 51] width 177 height 25
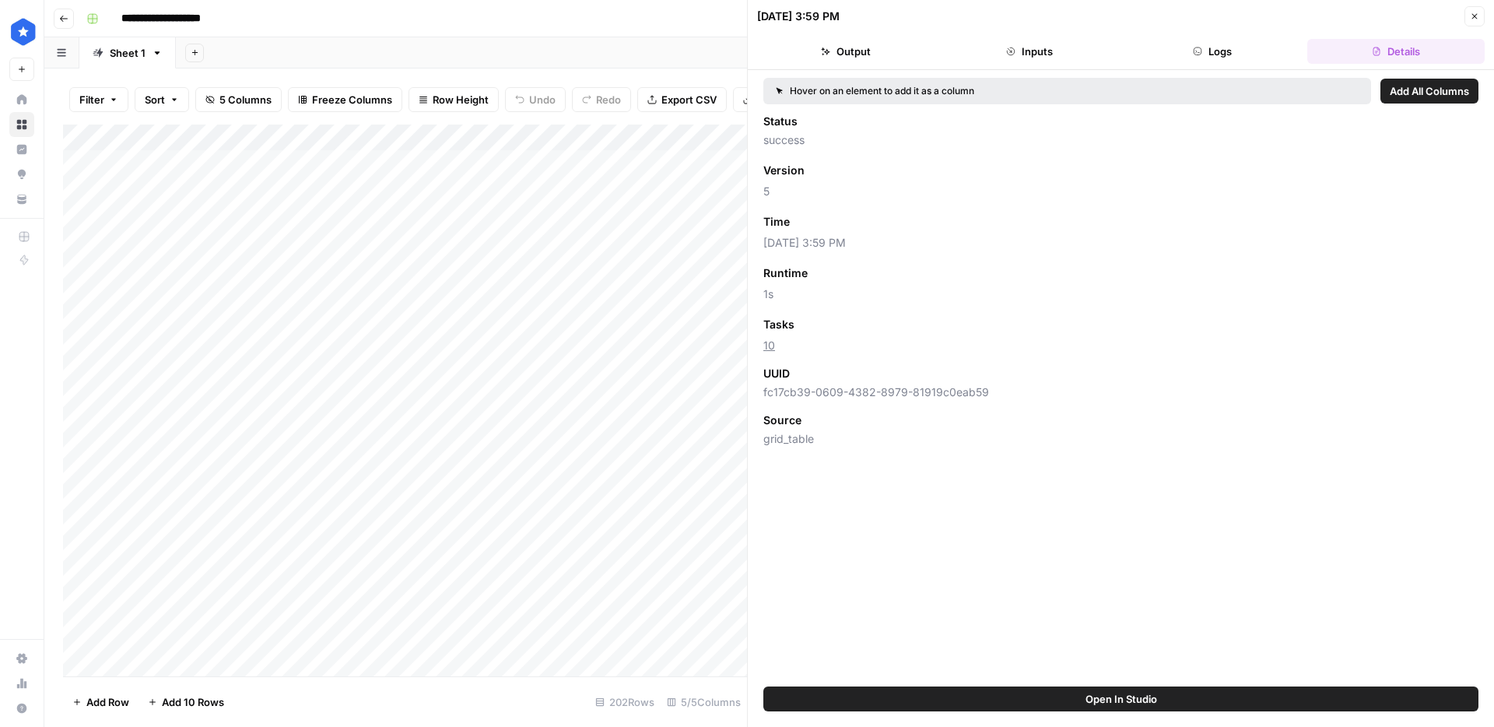
click at [1187, 51] on button "Logs" at bounding box center [1212, 51] width 177 height 25
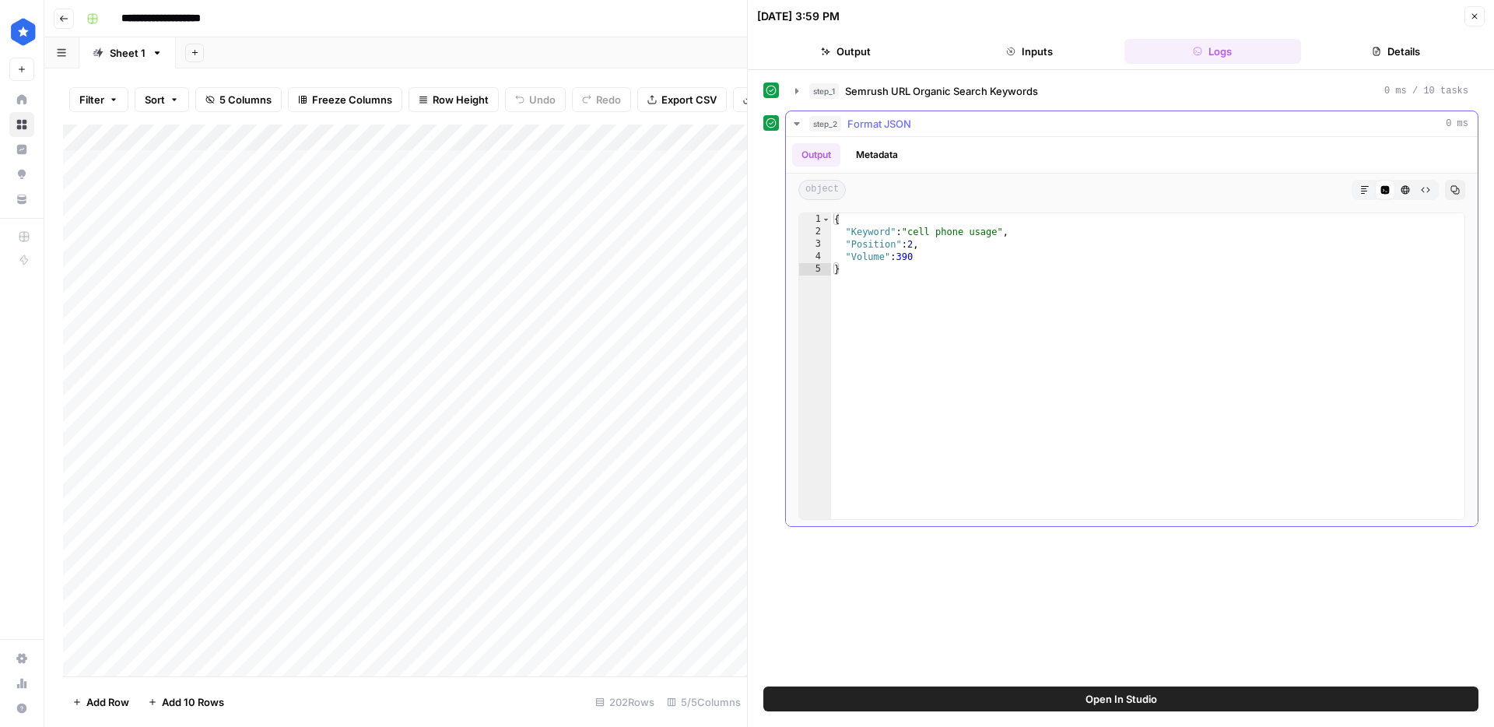
click at [1110, 121] on div "step_2 Format JSON 0 ms" at bounding box center [1138, 124] width 659 height 16
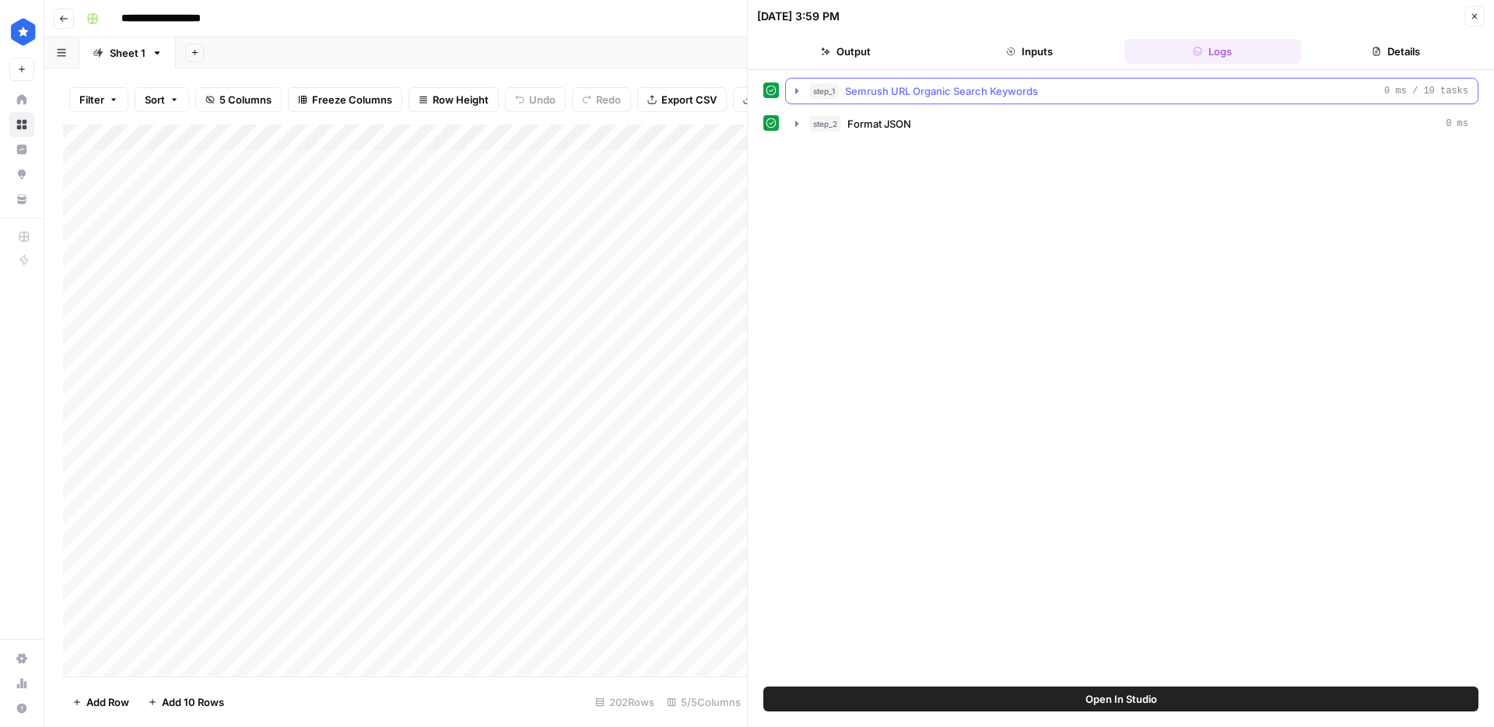
click at [980, 90] on span "Semrush URL Organic Search Keywords" at bounding box center [941, 91] width 193 height 16
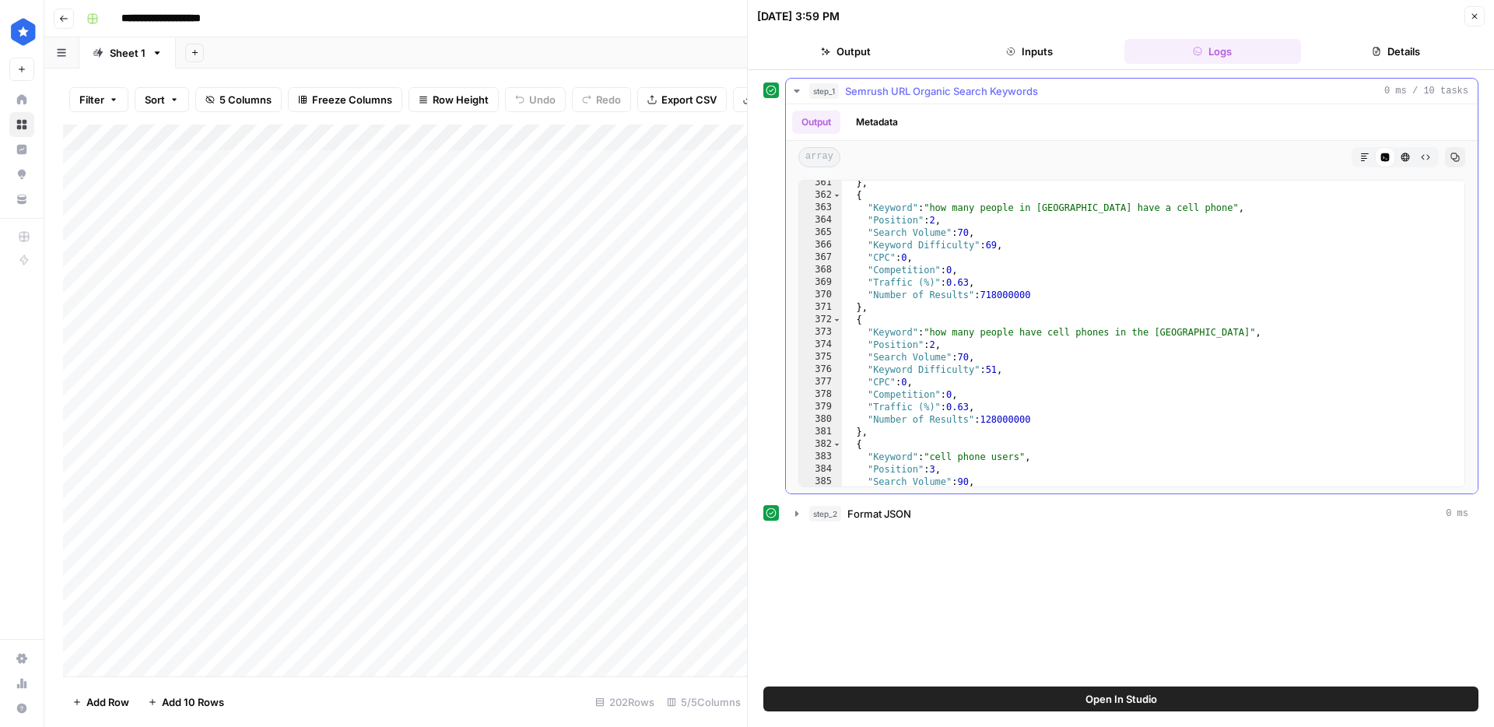
scroll to position [4486, 0]
click at [233, 223] on div "Add Column" at bounding box center [405, 401] width 684 height 552
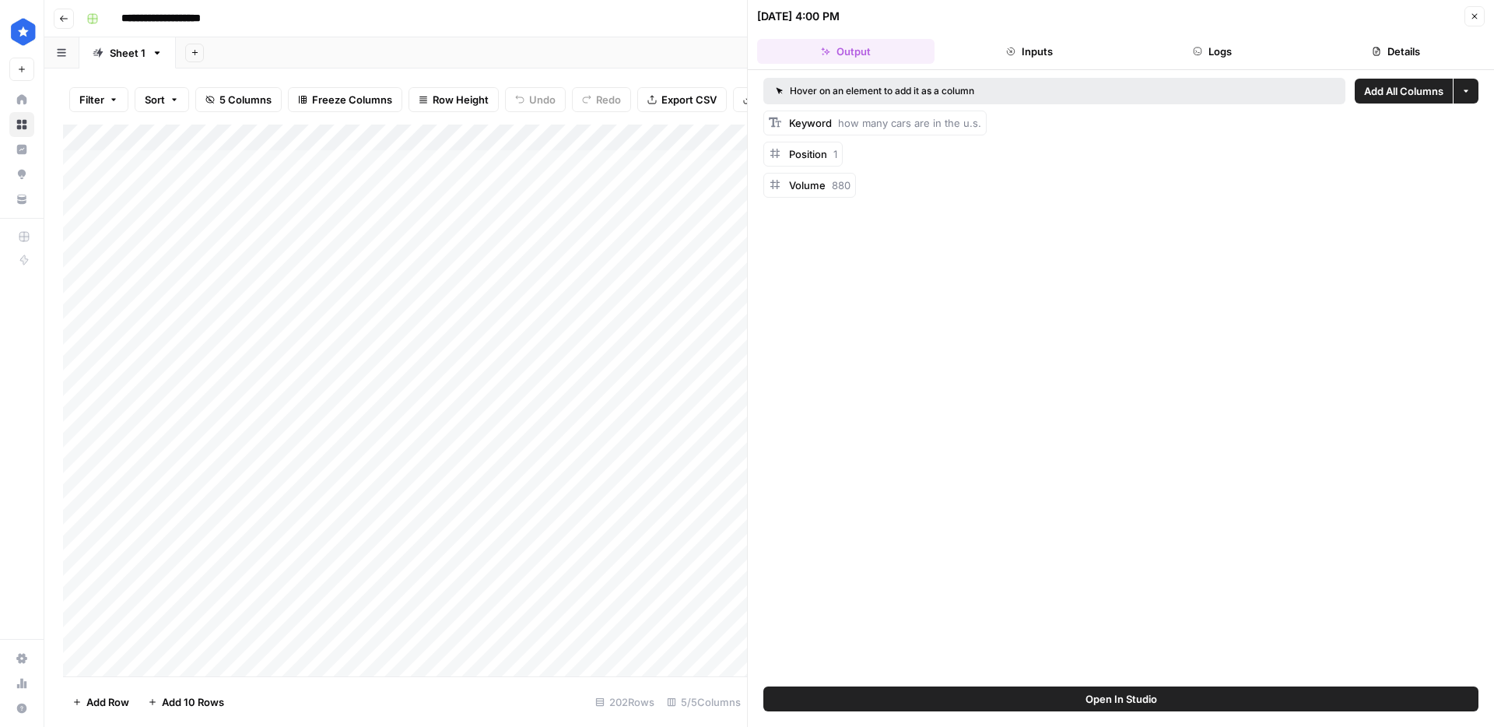
click at [244, 217] on div "Add Column" at bounding box center [405, 401] width 684 height 552
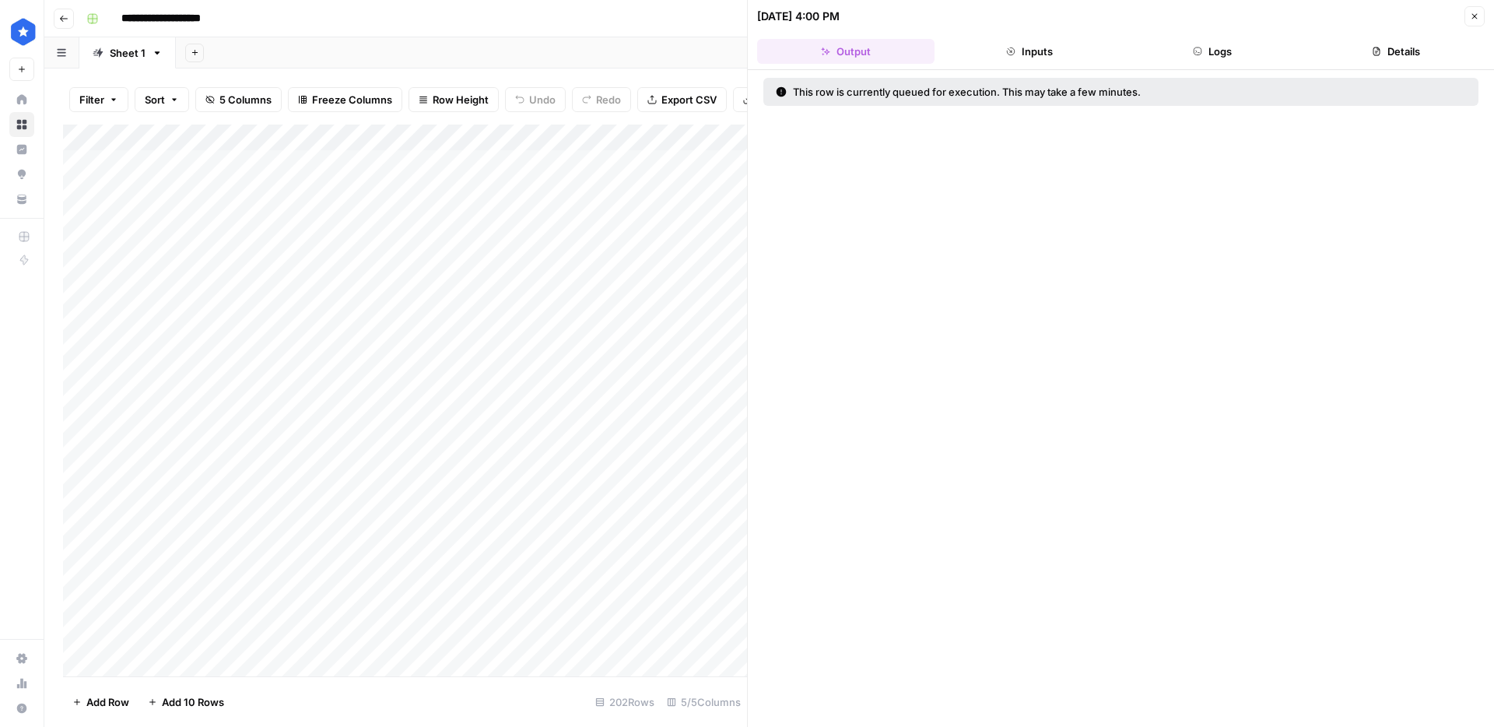
click at [1212, 57] on button "Logs" at bounding box center [1212, 51] width 177 height 25
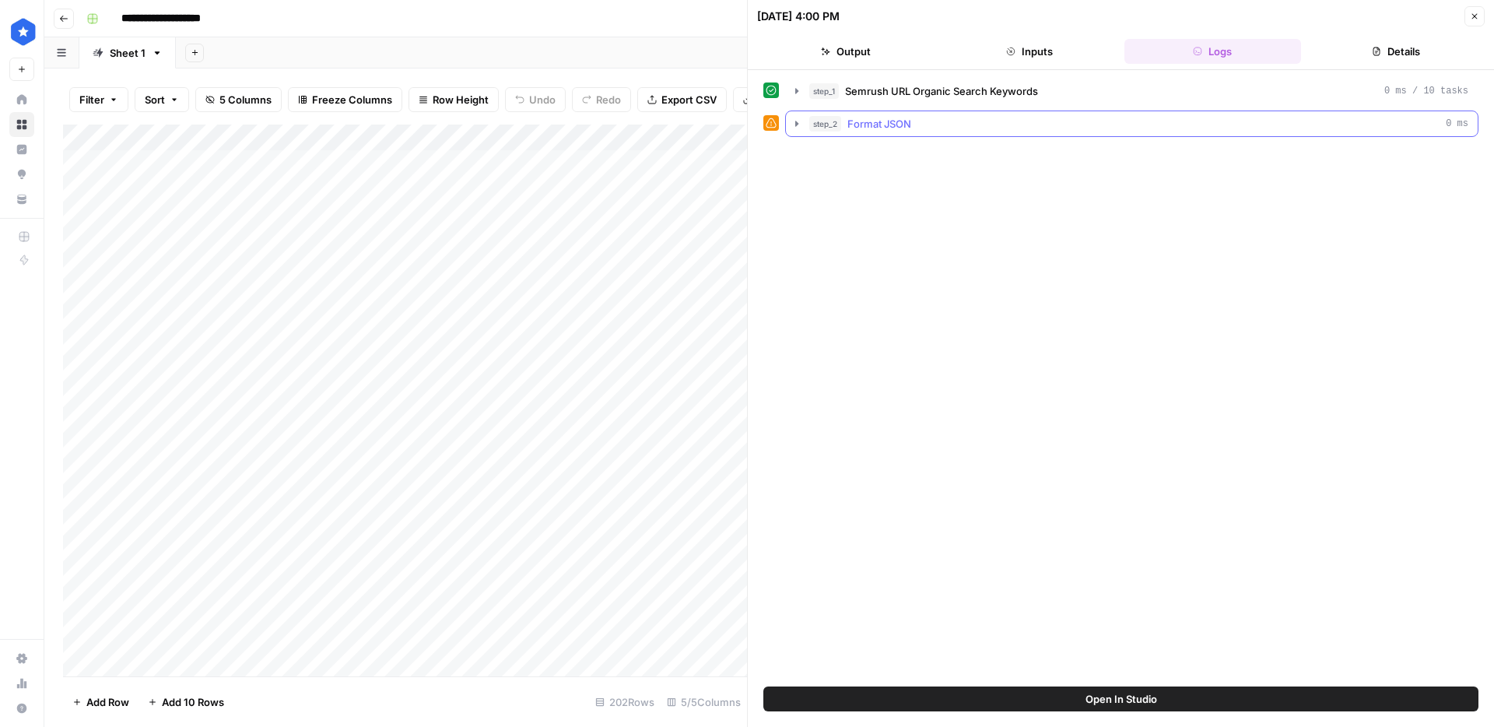
click at [961, 127] on div "step_2 Format JSON 0 ms" at bounding box center [1138, 124] width 659 height 16
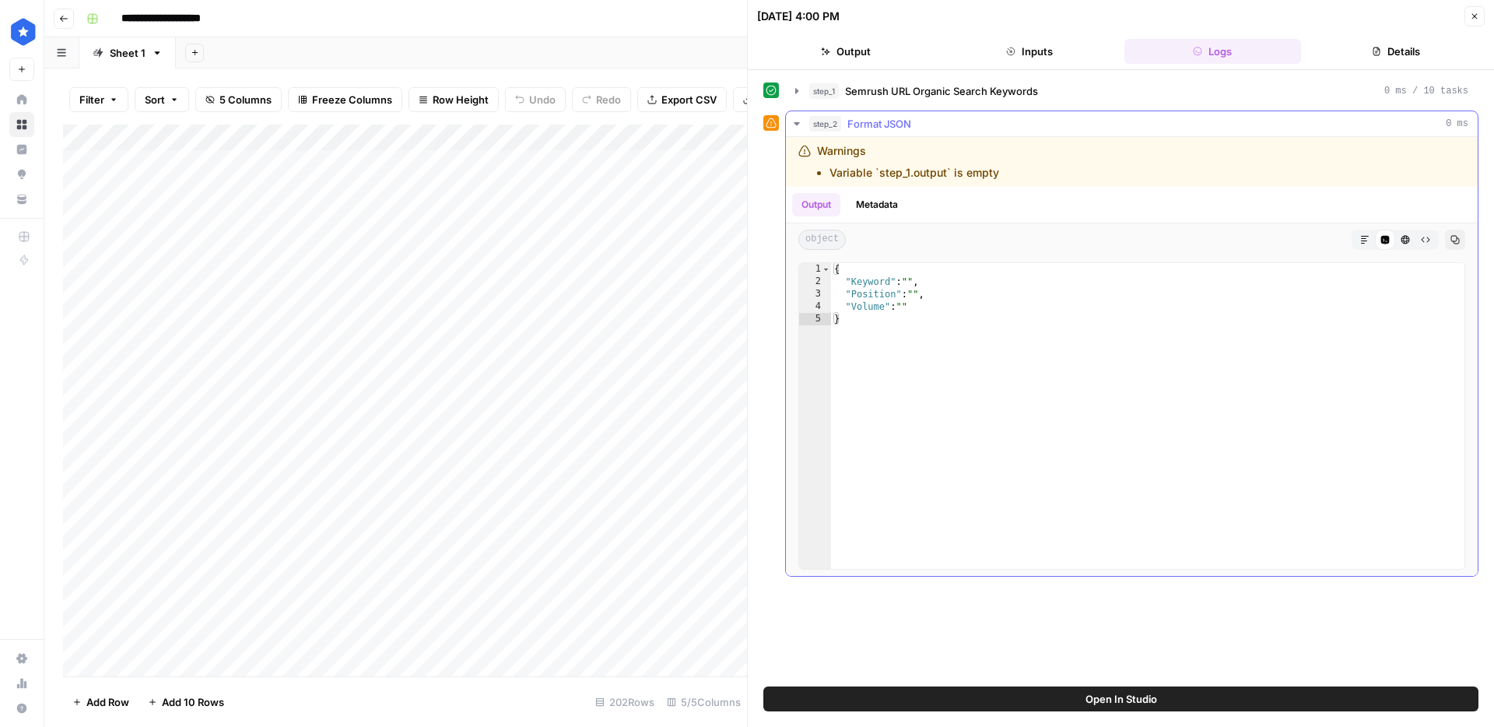
click at [961, 127] on div "step_2 Format JSON 0 ms" at bounding box center [1138, 124] width 659 height 16
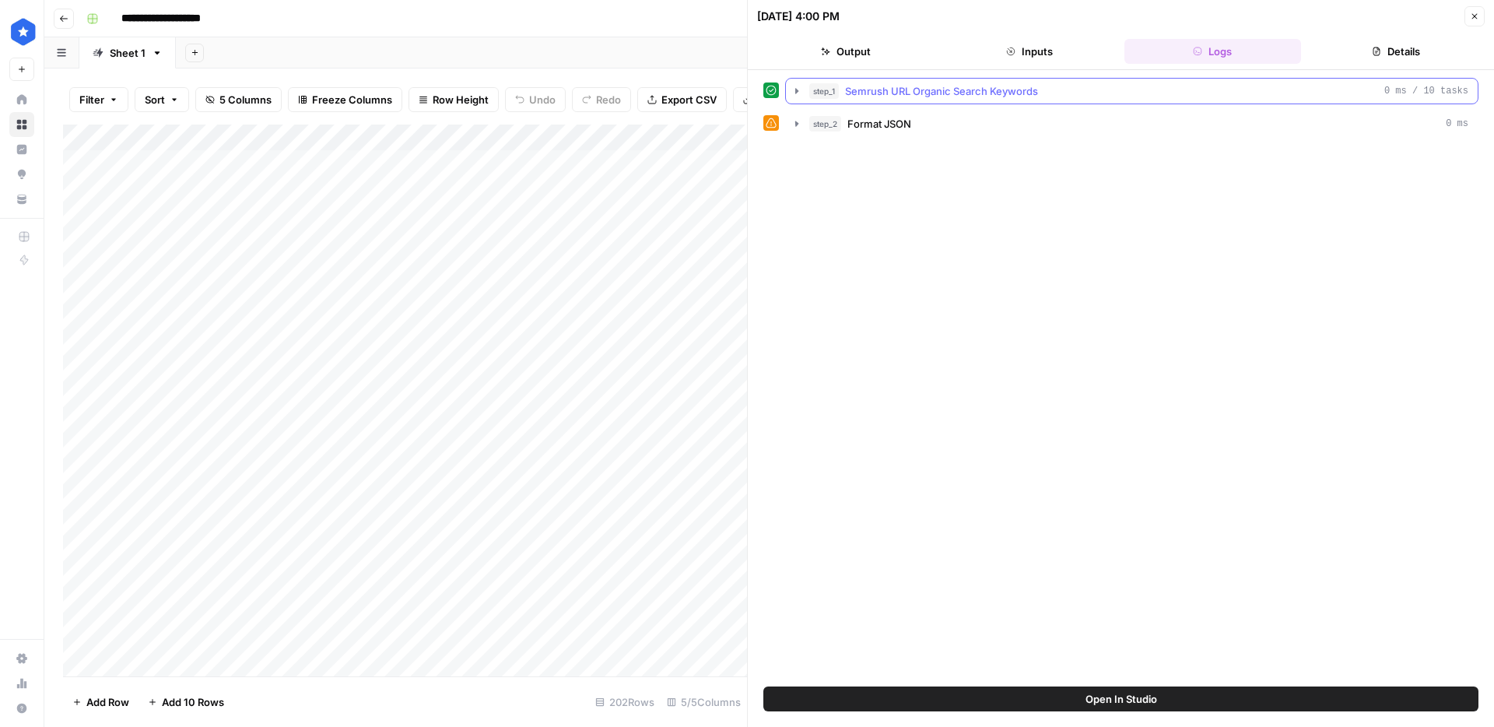
click at [972, 96] on span "Semrush URL Organic Search Keywords" at bounding box center [941, 91] width 193 height 16
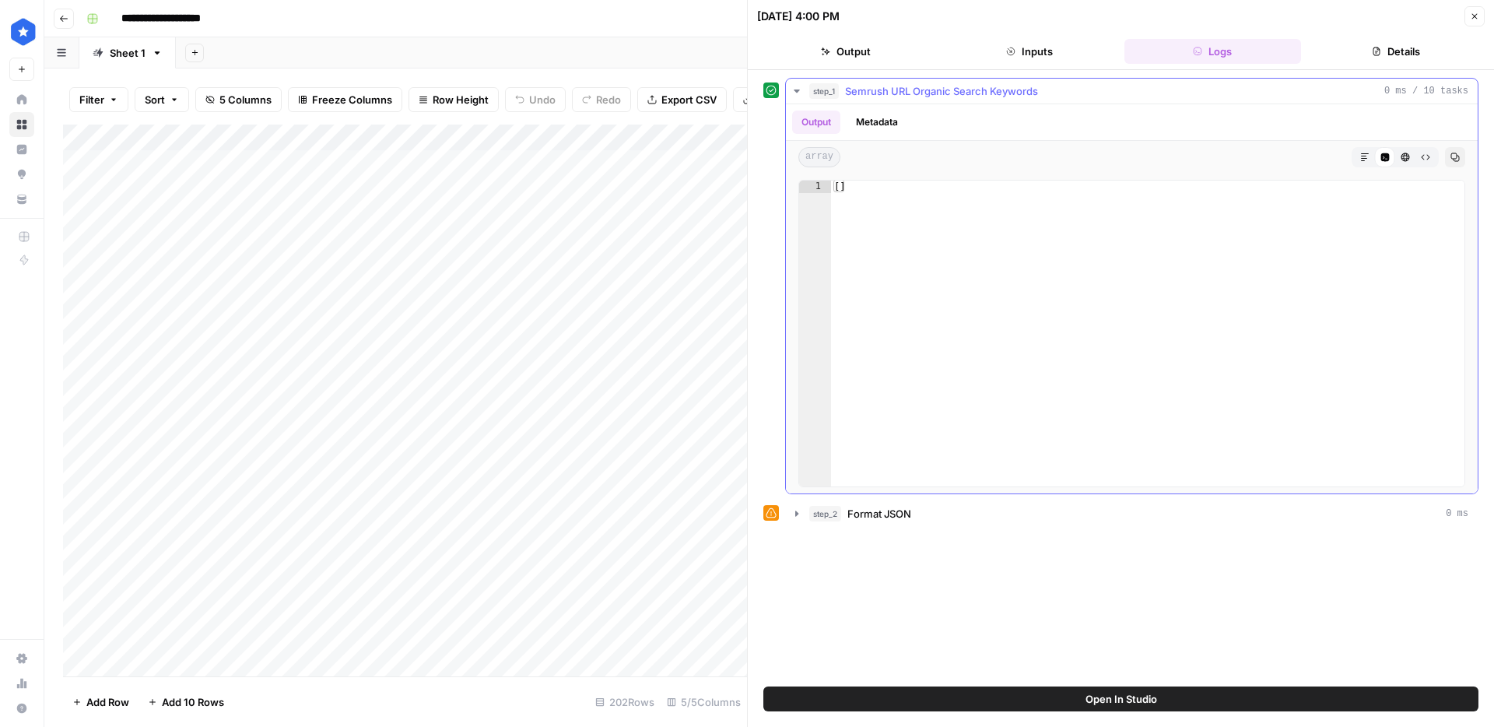
click at [972, 96] on span "Semrush URL Organic Search Keywords" at bounding box center [941, 91] width 193 height 16
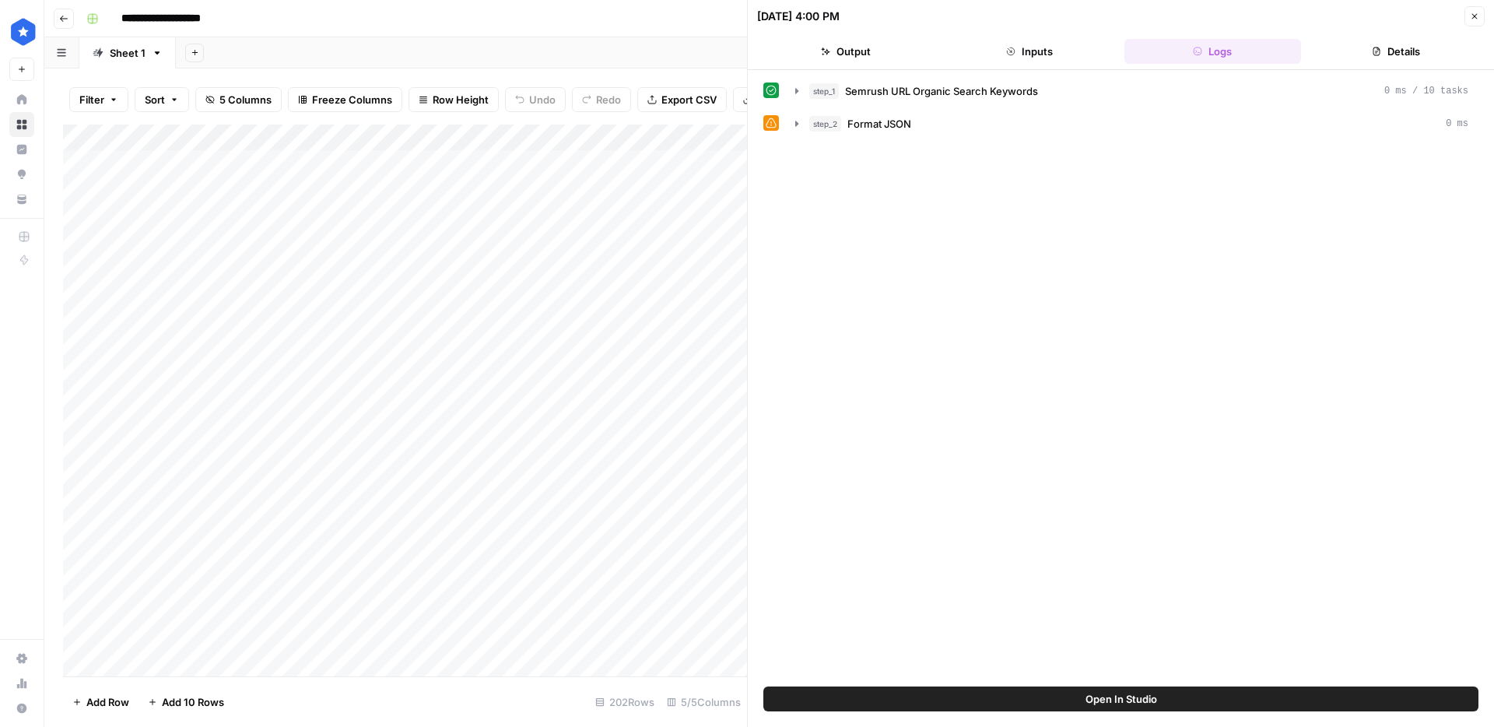
click at [246, 217] on div "Add Column" at bounding box center [405, 401] width 684 height 552
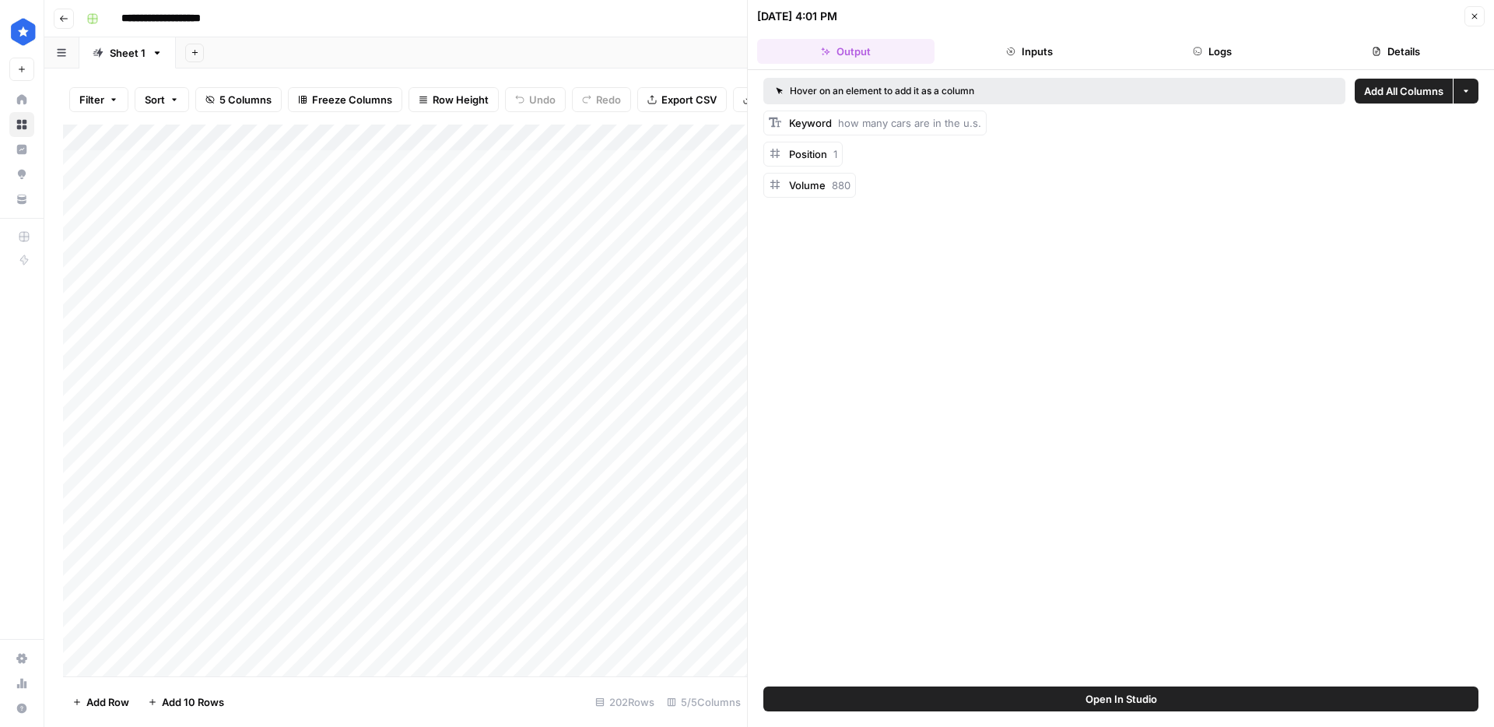
click at [1458, 9] on div "09/11/25 at 4:01 PM" at bounding box center [1108, 17] width 703 height 16
click at [1472, 16] on icon "button" at bounding box center [1474, 16] width 9 height 9
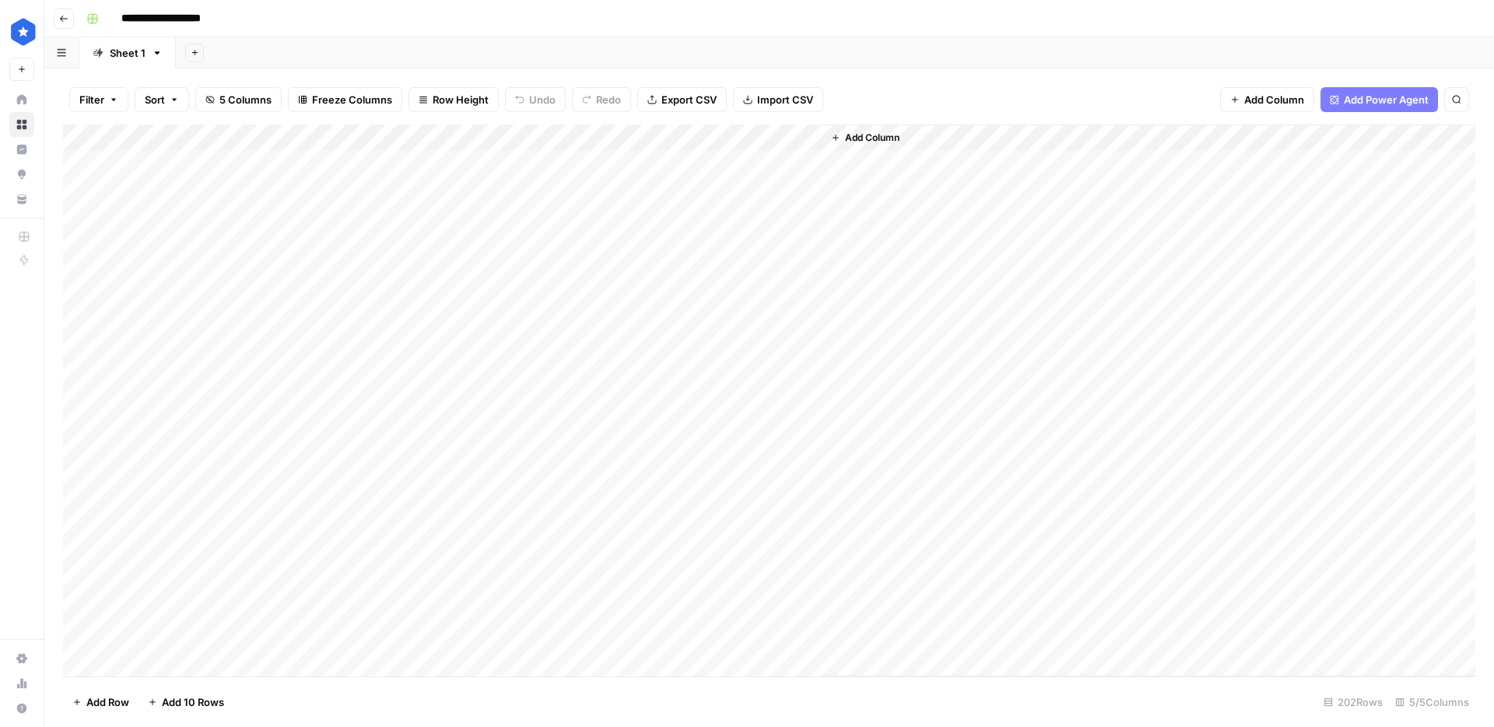
click at [226, 214] on div "Add Column" at bounding box center [769, 401] width 1412 height 552
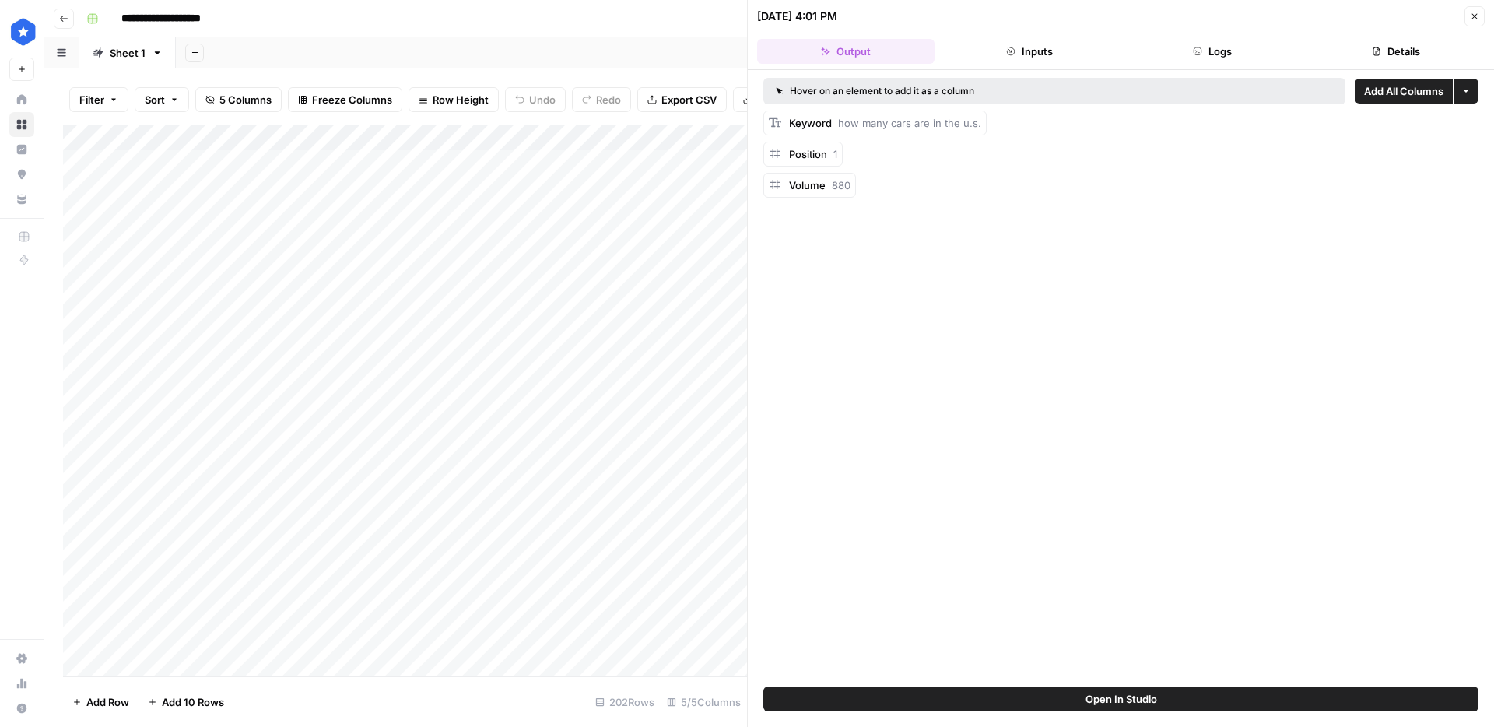
click at [1372, 54] on icon "button" at bounding box center [1376, 51] width 9 height 9
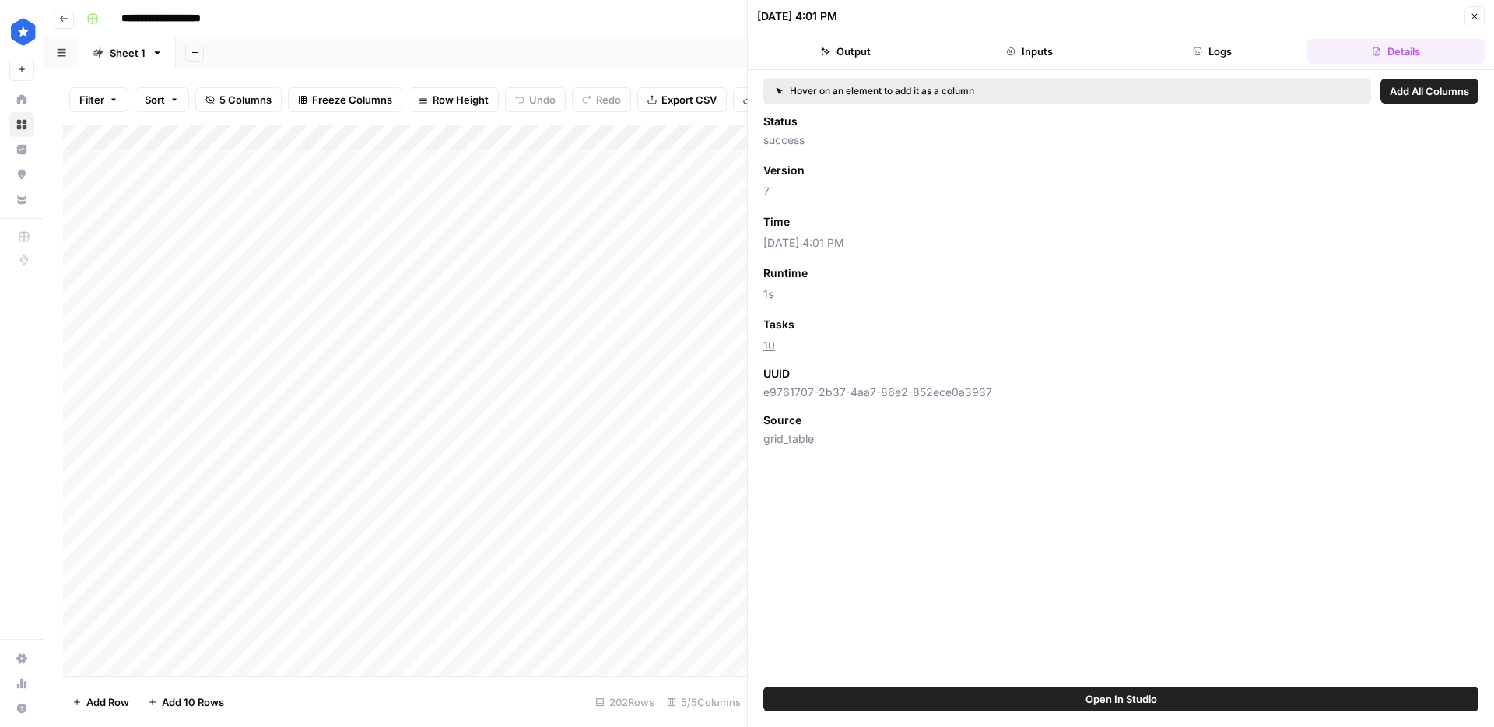
click at [1462, 11] on div "09/11/25 at 4:01 PM Close" at bounding box center [1121, 16] width 728 height 20
click at [1468, 11] on button "Close" at bounding box center [1474, 16] width 20 height 20
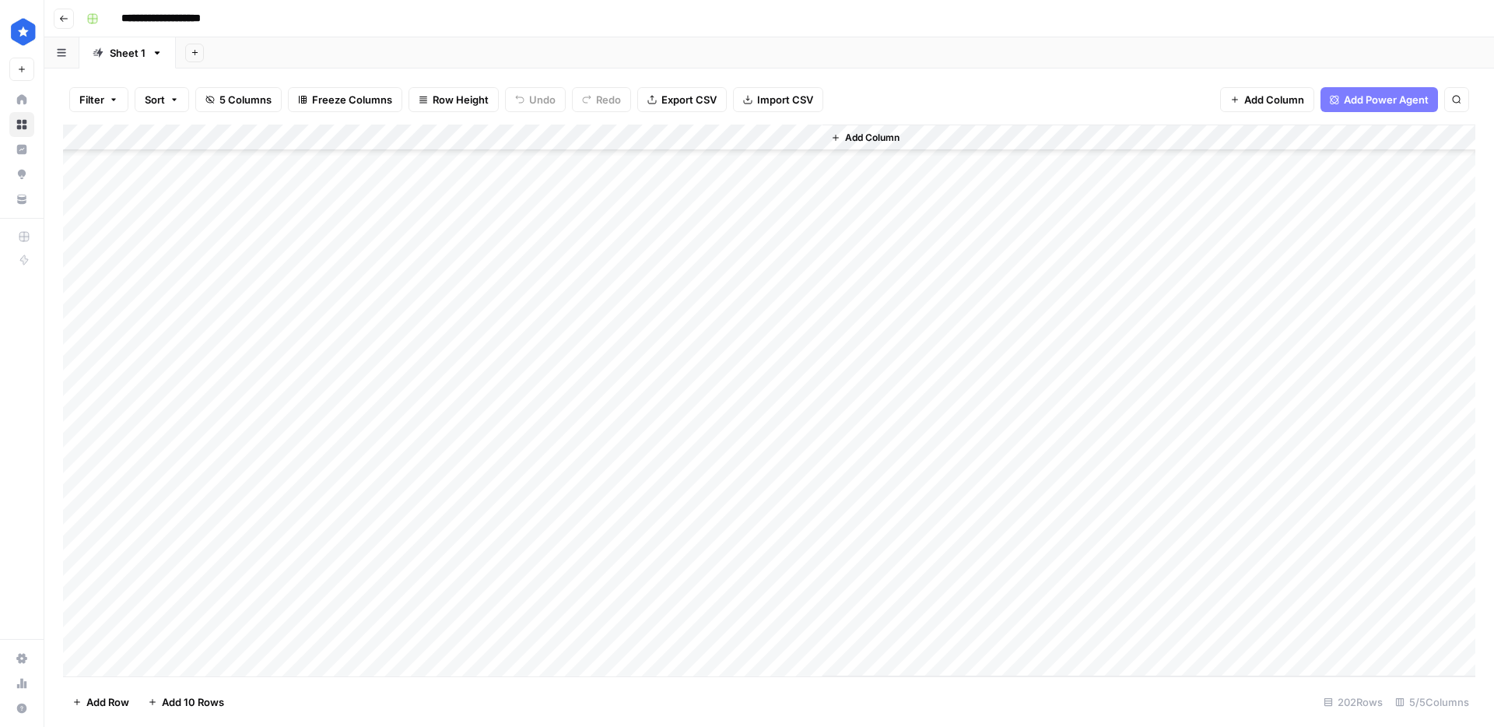
scroll to position [4844, 0]
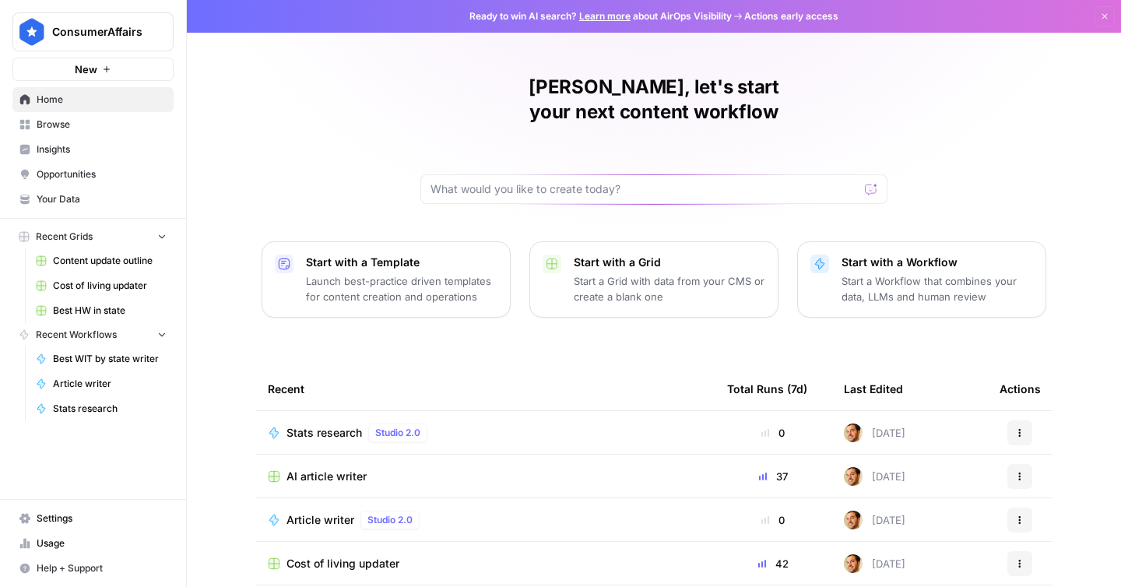
click at [70, 127] on span "Browse" at bounding box center [102, 124] width 130 height 14
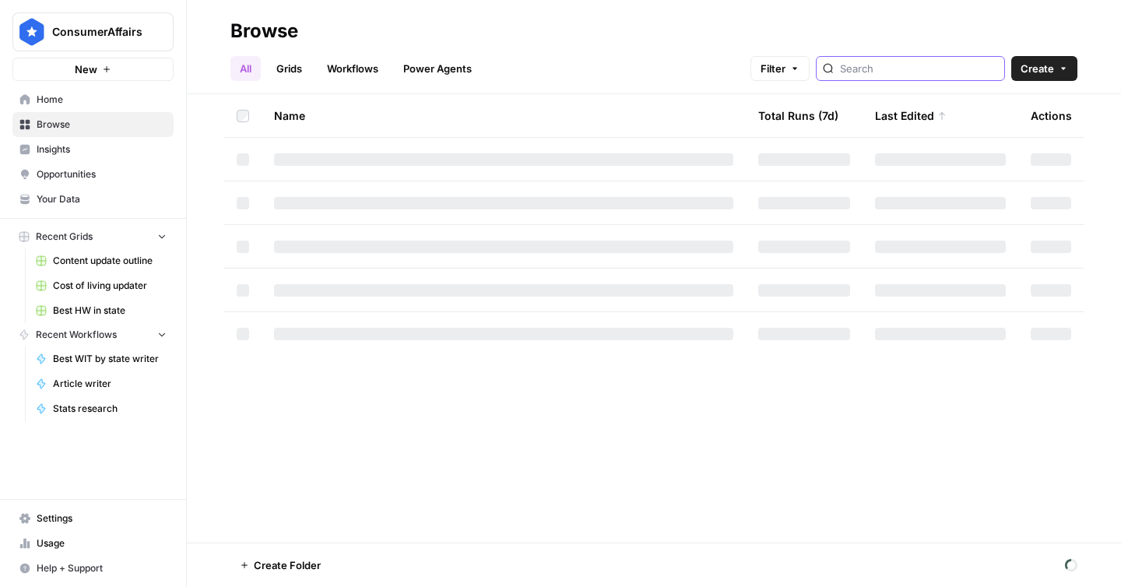
click at [937, 72] on input "search" at bounding box center [919, 69] width 158 height 16
type input "similar"
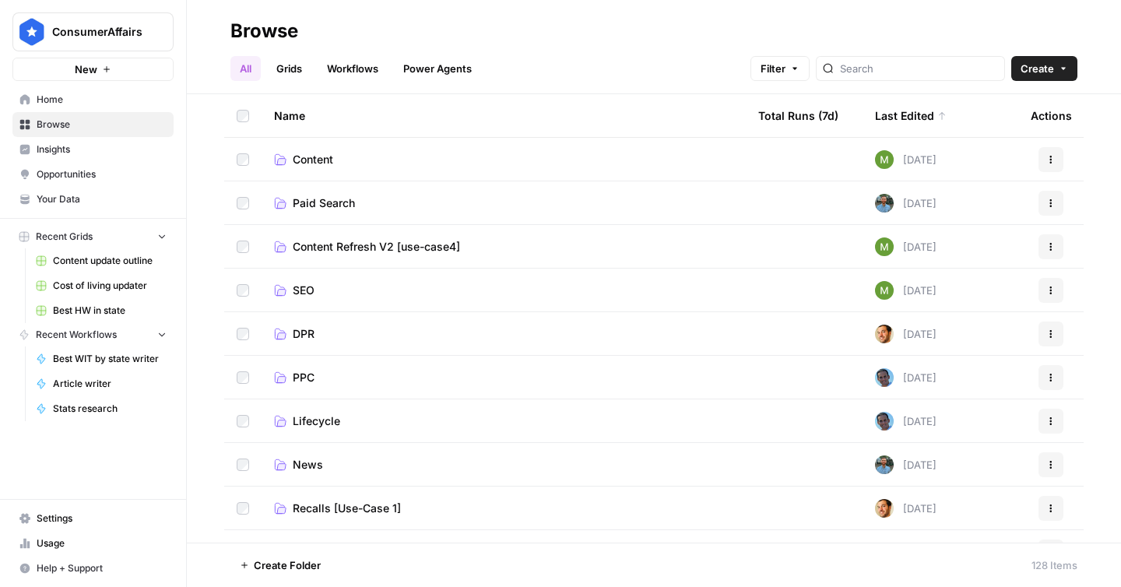
click at [320, 160] on span "Content" at bounding box center [313, 160] width 40 height 16
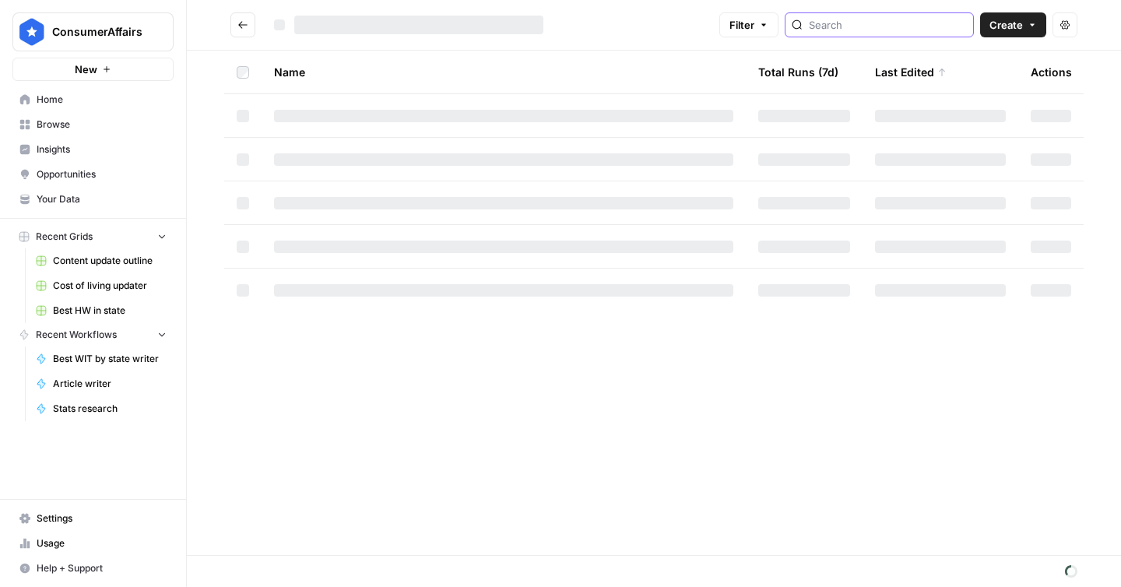
click at [877, 24] on input "search" at bounding box center [887, 25] width 158 height 16
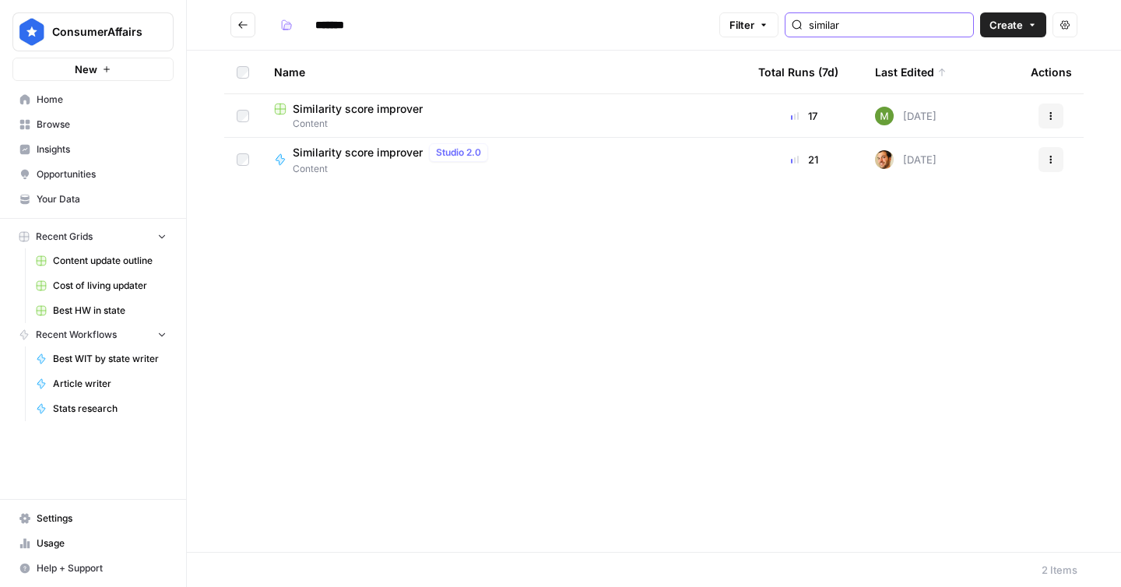
type input "similar"
click at [248, 26] on button "Go back" at bounding box center [242, 24] width 25 height 25
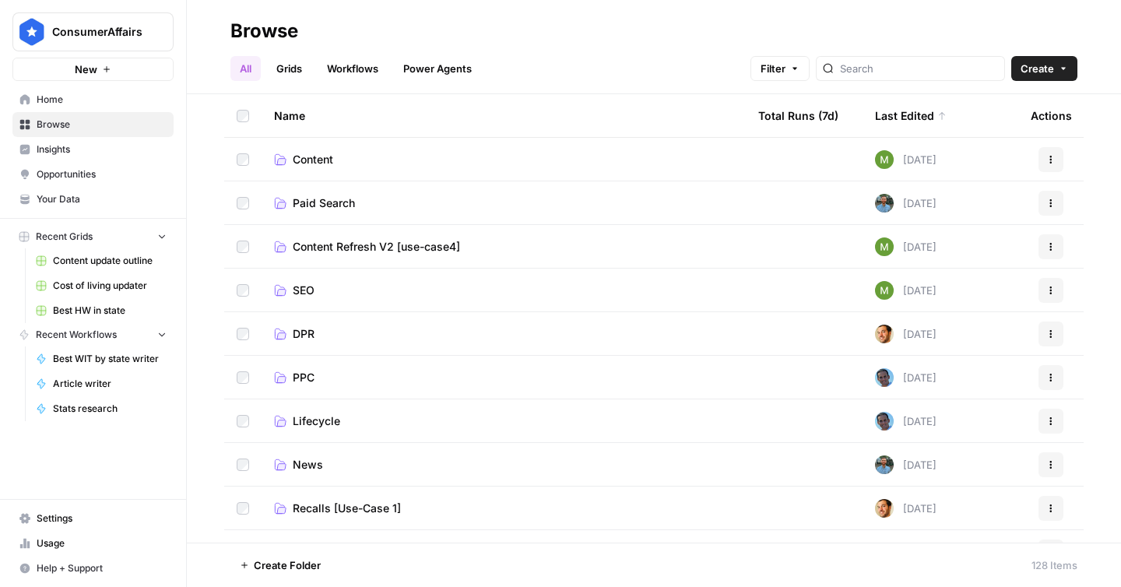
click at [312, 296] on span "SEO" at bounding box center [304, 290] width 22 height 16
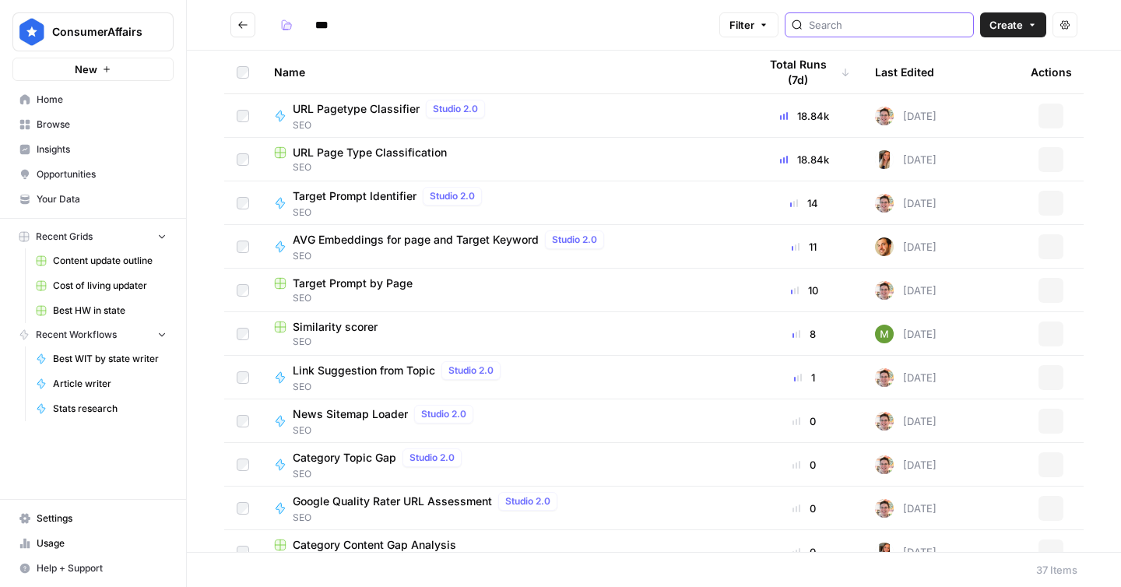
click at [862, 20] on input "search" at bounding box center [887, 25] width 158 height 16
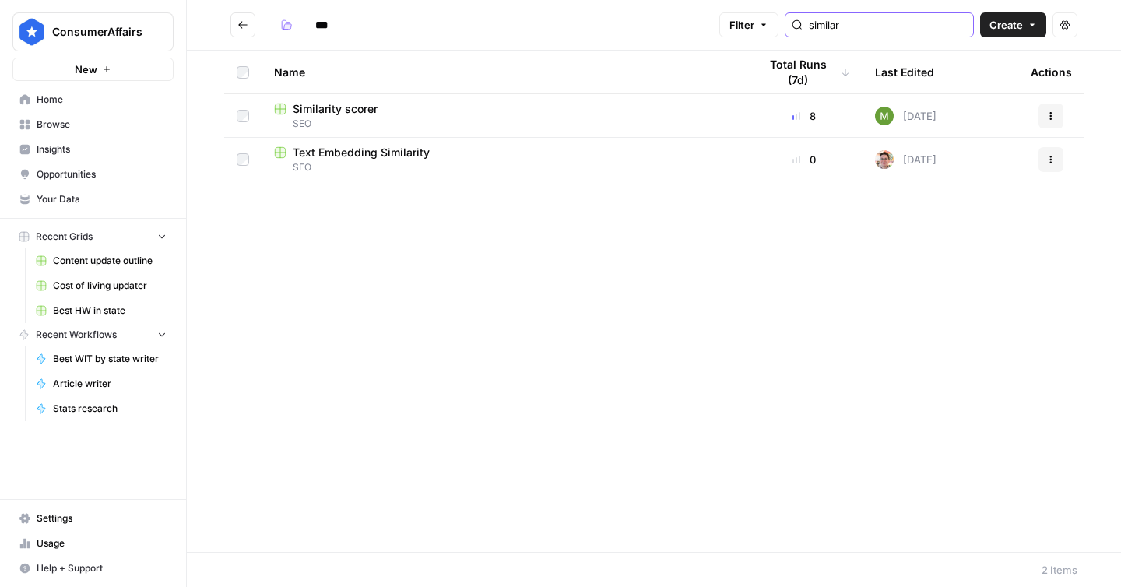
type input "similar"
click at [351, 108] on span "Similarity scorer" at bounding box center [335, 109] width 85 height 16
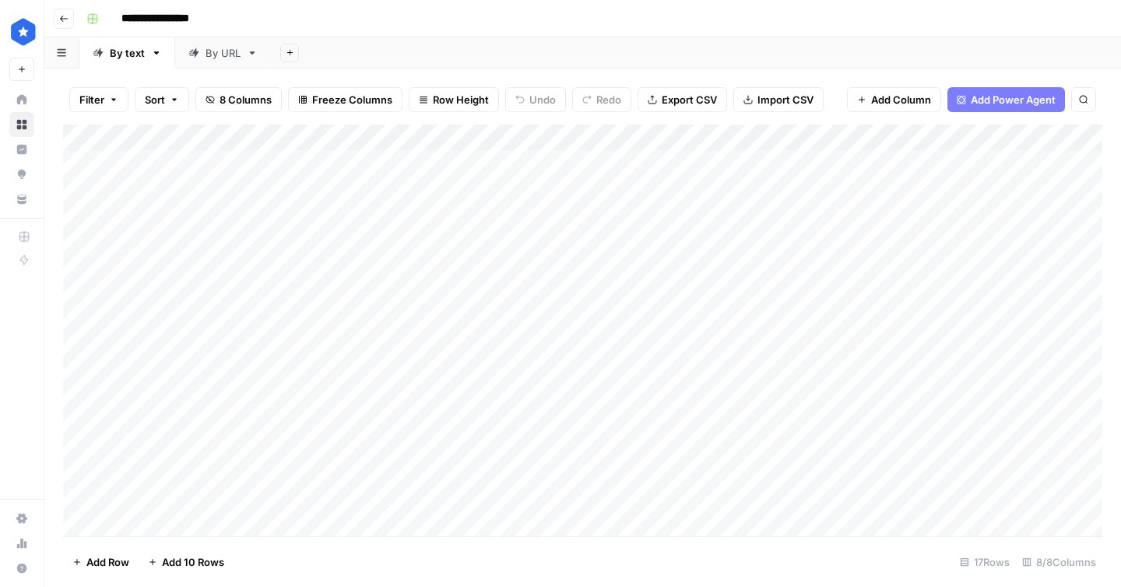
click at [661, 138] on div "Add Column" at bounding box center [582, 331] width 1039 height 412
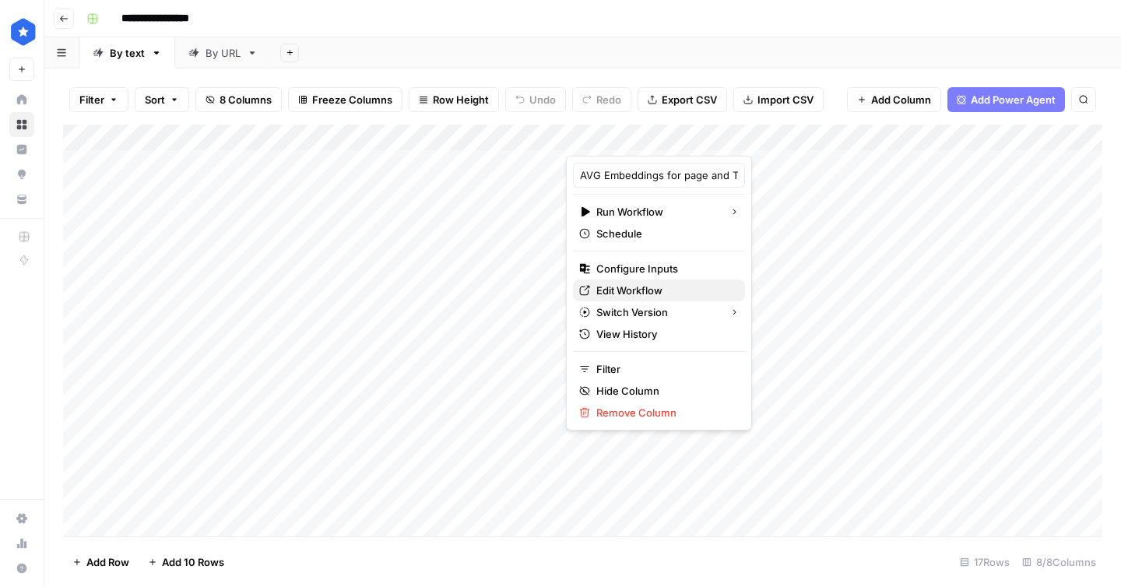
click at [629, 281] on link "Edit Workflow" at bounding box center [659, 290] width 172 height 22
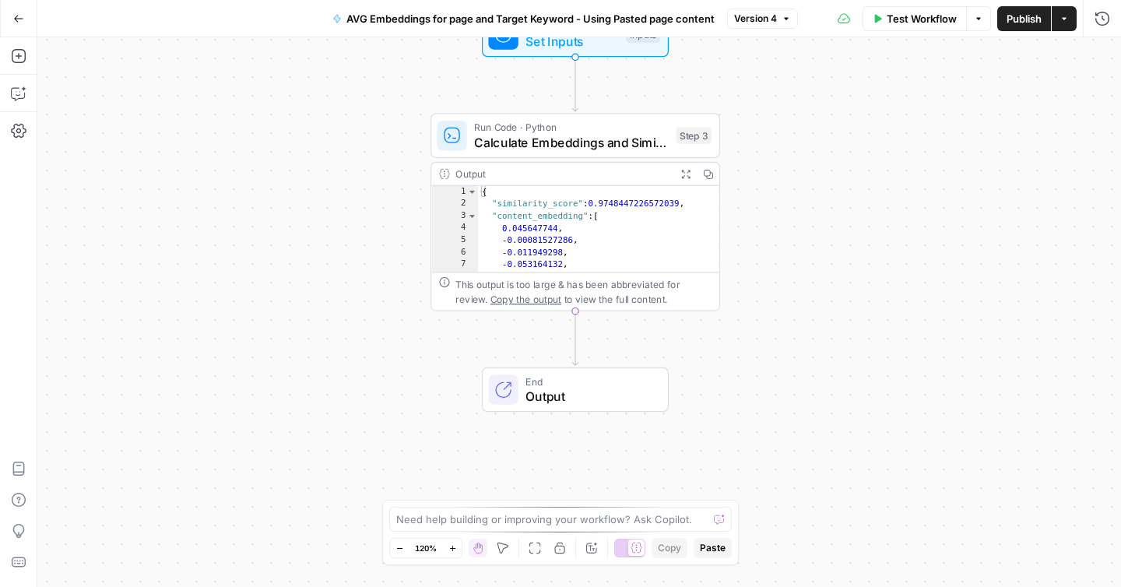
drag, startPoint x: 355, startPoint y: 202, endPoint x: 224, endPoint y: 292, distance: 158.9
click at [224, 292] on div "Workflow Set Inputs Inputs Run Code · Python Calculate Embeddings and Similarit…" at bounding box center [578, 311] width 1083 height 549
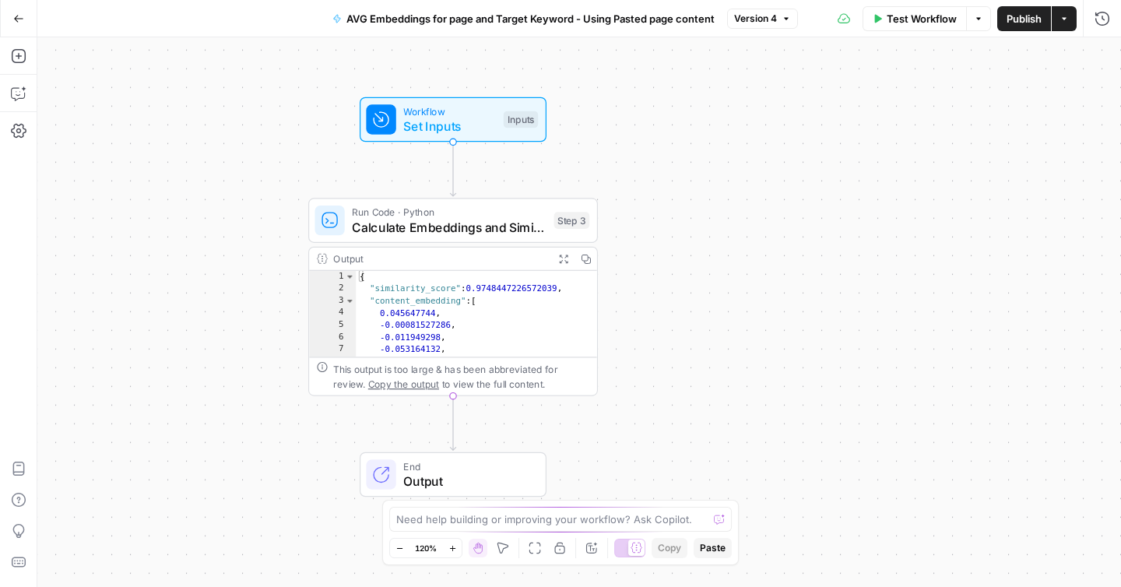
click at [372, 231] on span "Calculate Embeddings and Similarity" at bounding box center [449, 227] width 195 height 19
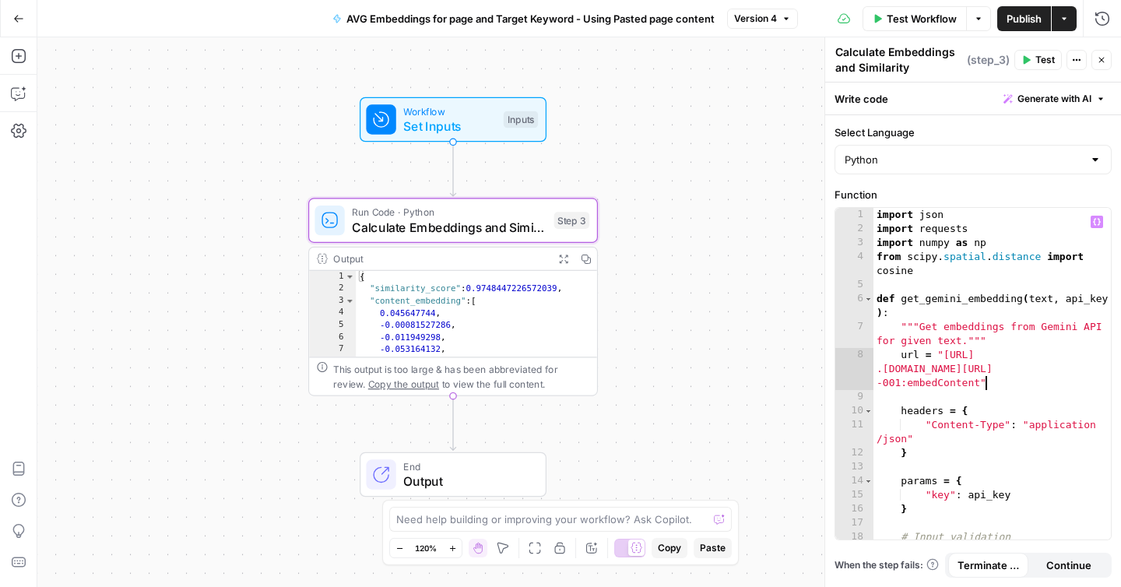
click at [1030, 380] on div "import json import requests import numpy as np from scipy . spatial . distance …" at bounding box center [991, 395] width 237 height 374
type textarea "**********"
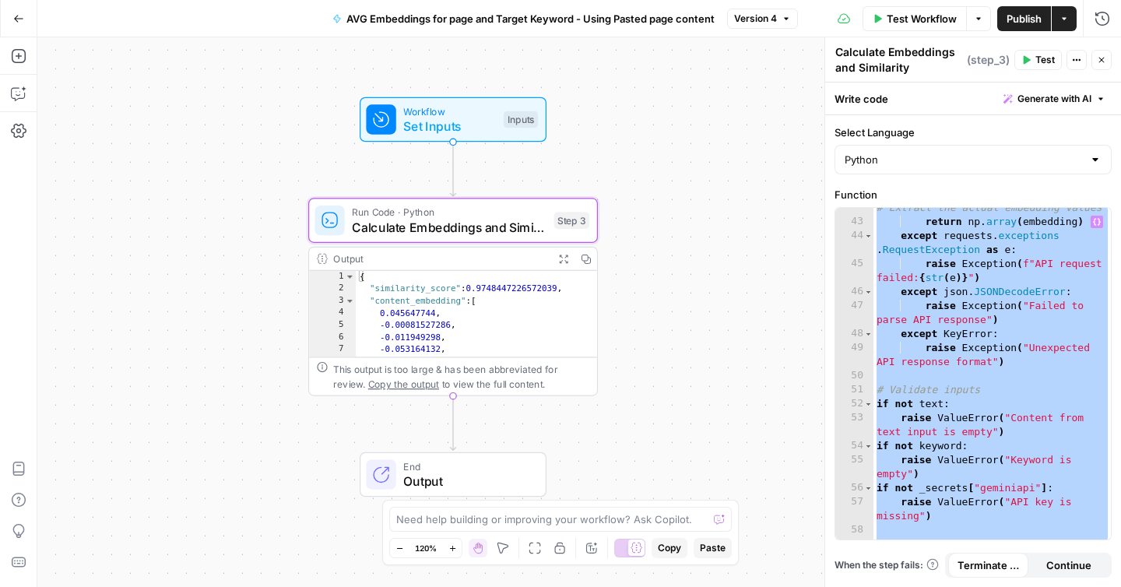
scroll to position [1209, 0]
